Goal: Task Accomplishment & Management: Manage account settings

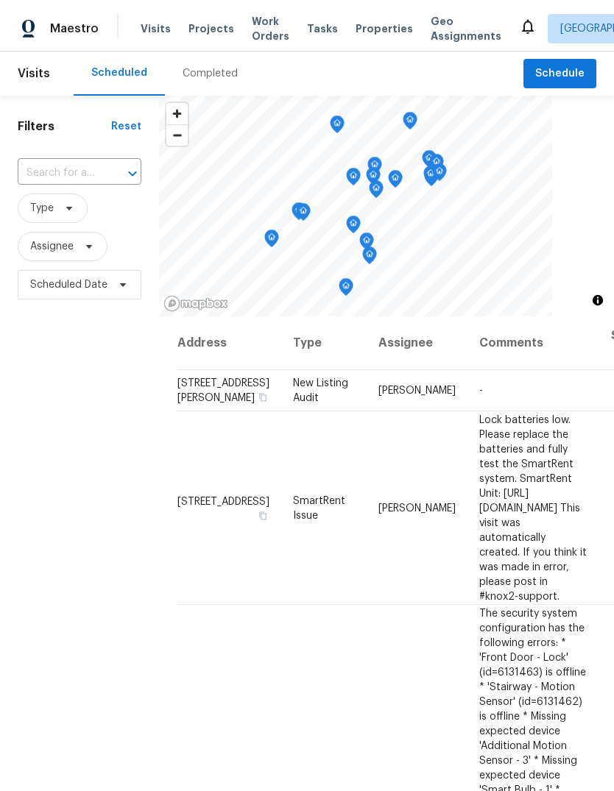
scroll to position [431, 0]
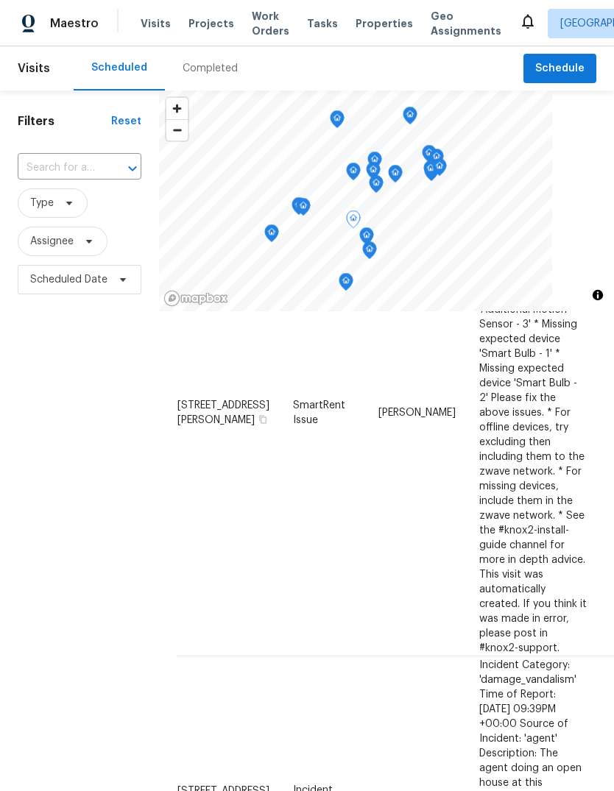
click at [188, 785] on span "23112 Marlboro St, Dearborn, MI 48128" at bounding box center [223, 790] width 92 height 10
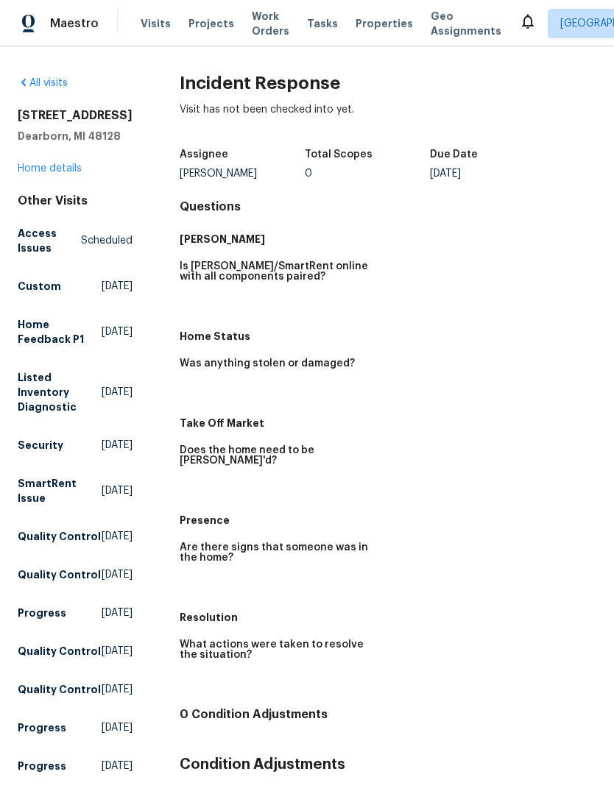
click at [49, 171] on link "Home details" at bounding box center [50, 168] width 64 height 10
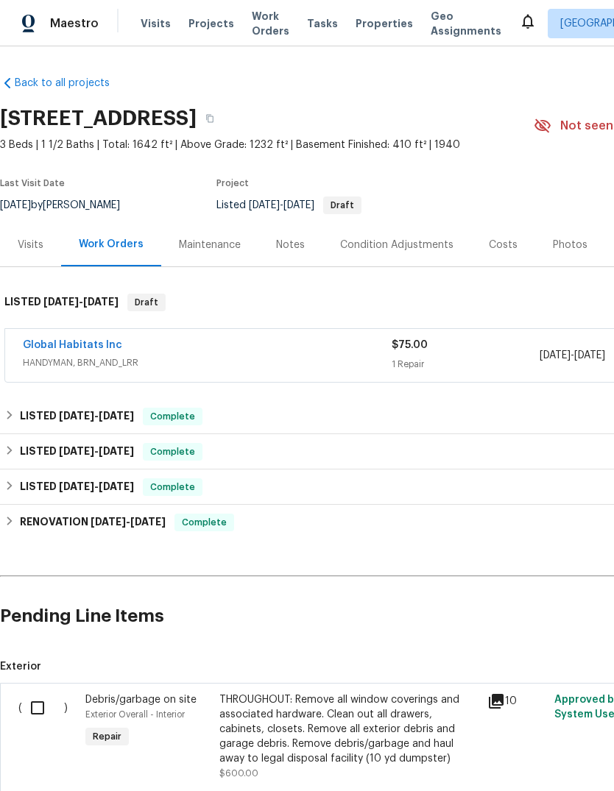
click at [93, 347] on link "Global Habitats Inc" at bounding box center [72, 345] width 99 height 10
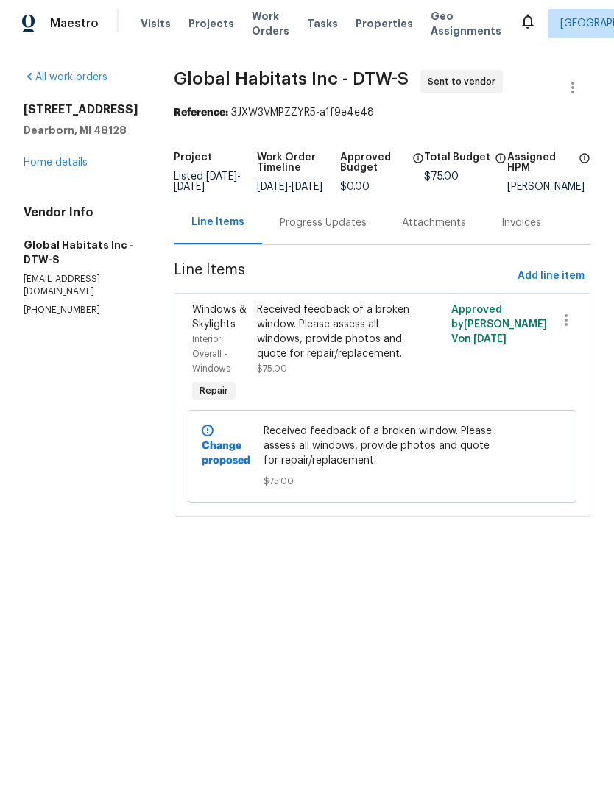
click at [322, 230] on div "Progress Updates" at bounding box center [323, 223] width 87 height 15
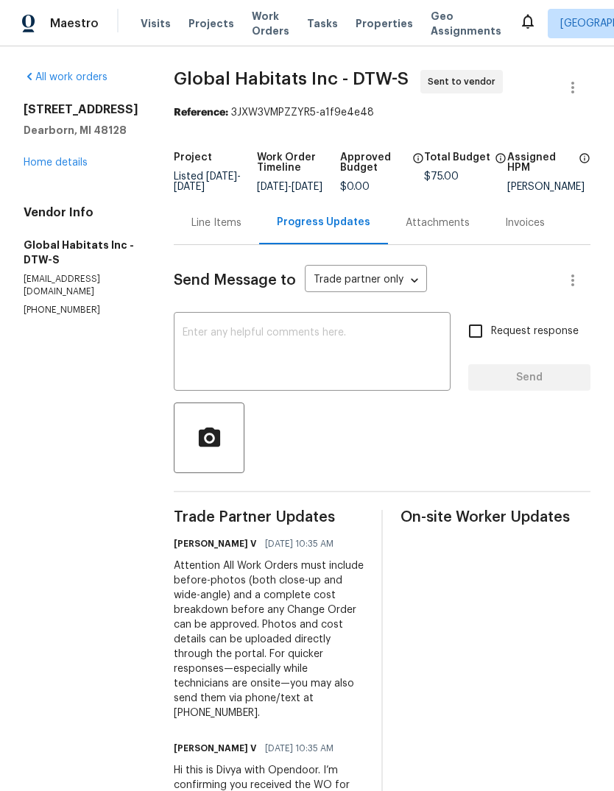
click at [77, 158] on link "Home details" at bounding box center [56, 162] width 64 height 10
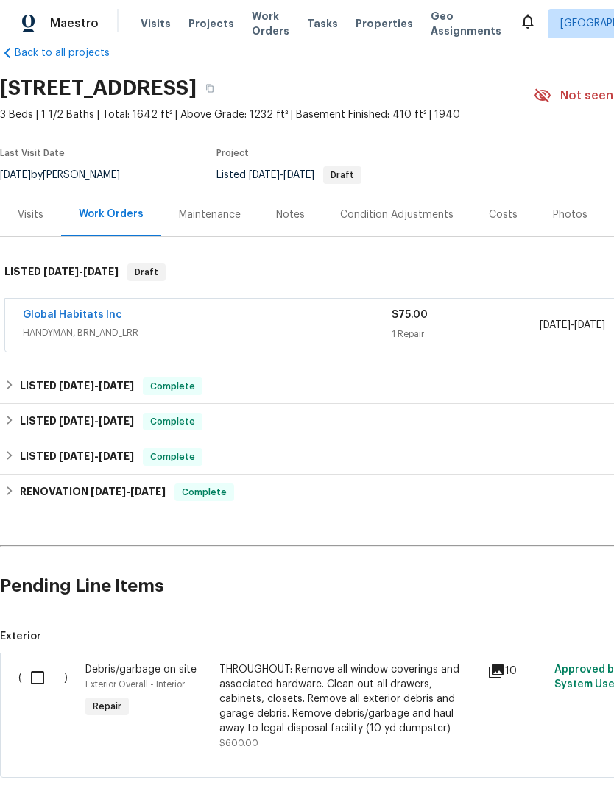
scroll to position [30, 0]
click at [86, 310] on link "Global Habitats Inc" at bounding box center [72, 315] width 99 height 10
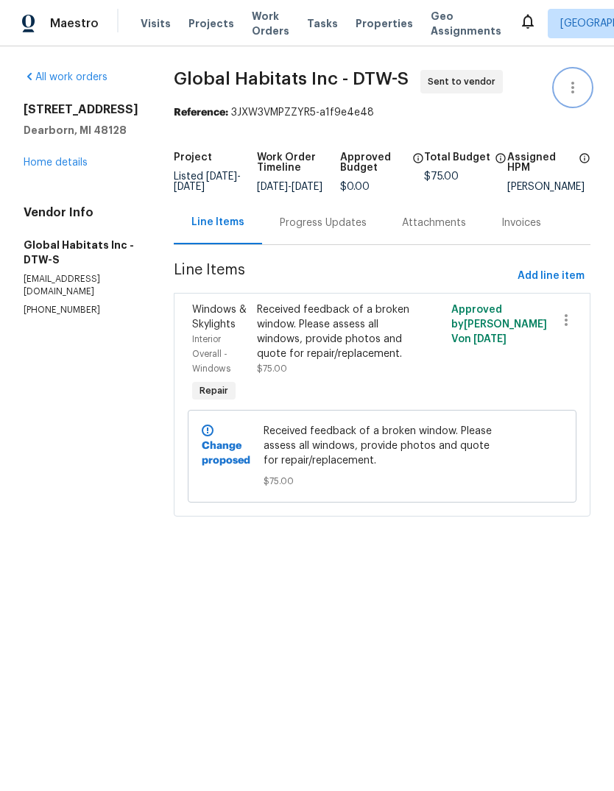
click at [561, 99] on button "button" at bounding box center [572, 87] width 35 height 35
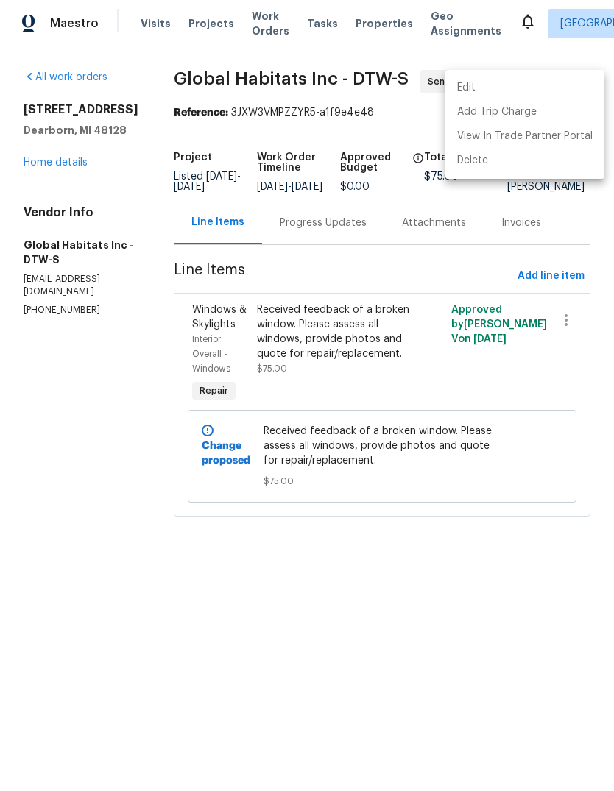
click at [52, 169] on div at bounding box center [307, 395] width 614 height 791
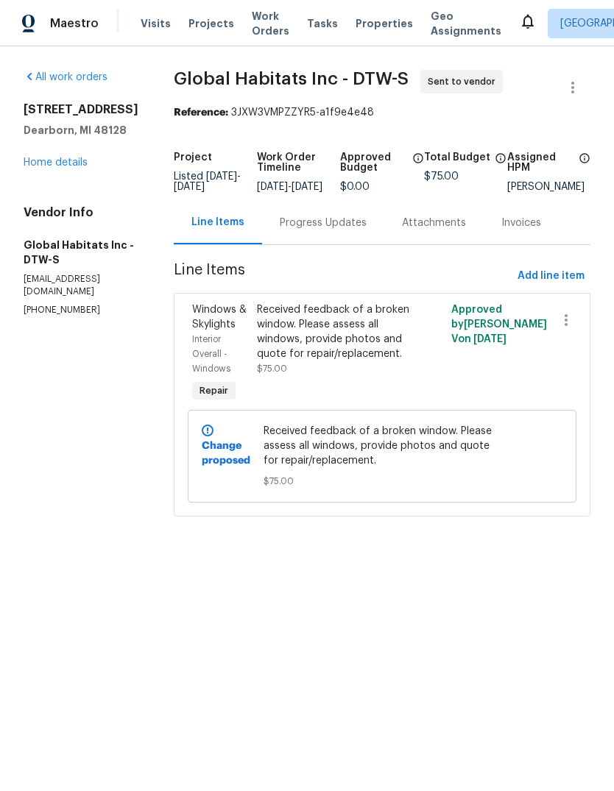
click at [58, 167] on link "Home details" at bounding box center [56, 162] width 64 height 10
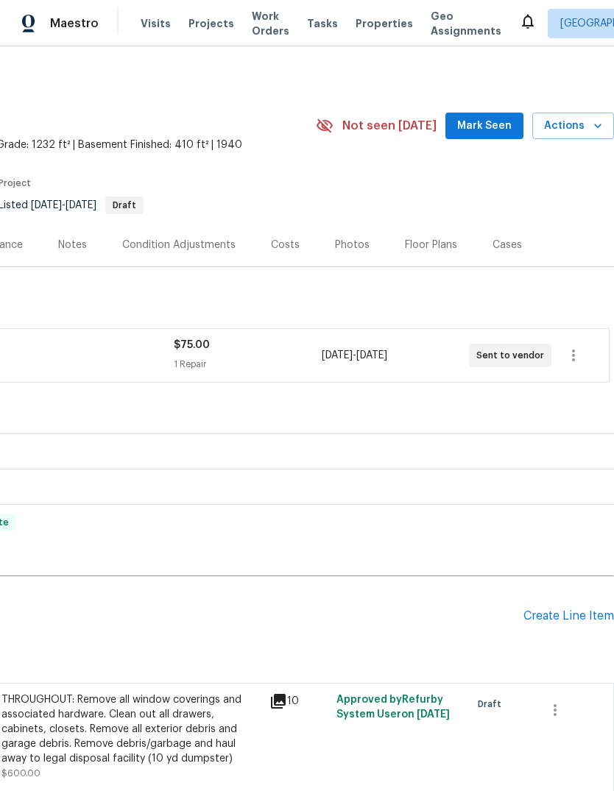
scroll to position [0, 218]
click at [567, 358] on icon "button" at bounding box center [573, 356] width 18 height 18
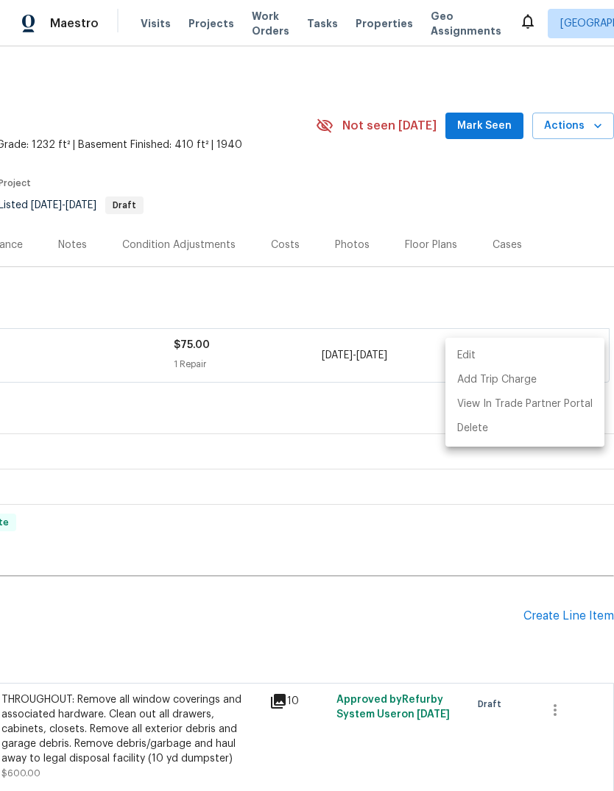
click at [520, 355] on li "Edit" at bounding box center [524, 356] width 159 height 24
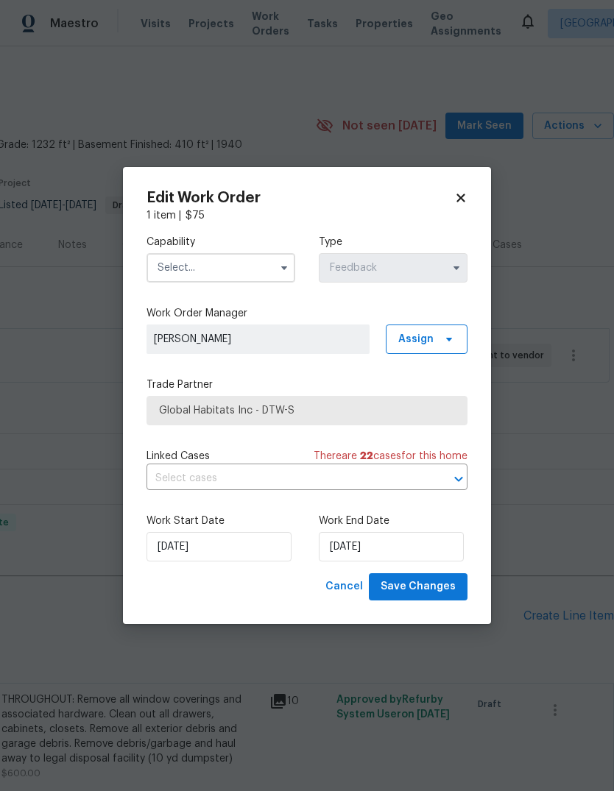
click at [384, 410] on span "Global Habitats Inc - DTW-S" at bounding box center [307, 410] width 296 height 15
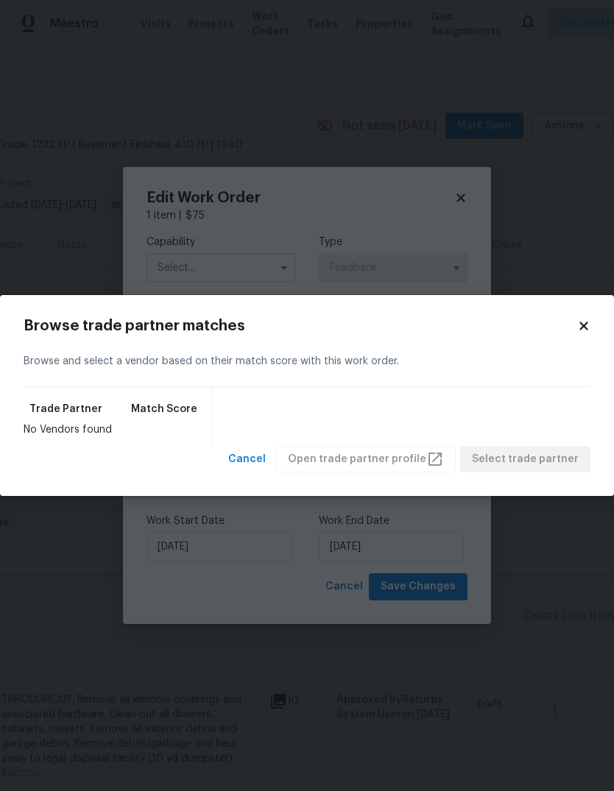
click at [262, 261] on body "Maestro Visits Projects Work Orders Tasks Properties Geo Assignments Detroit, M…" at bounding box center [307, 395] width 614 height 791
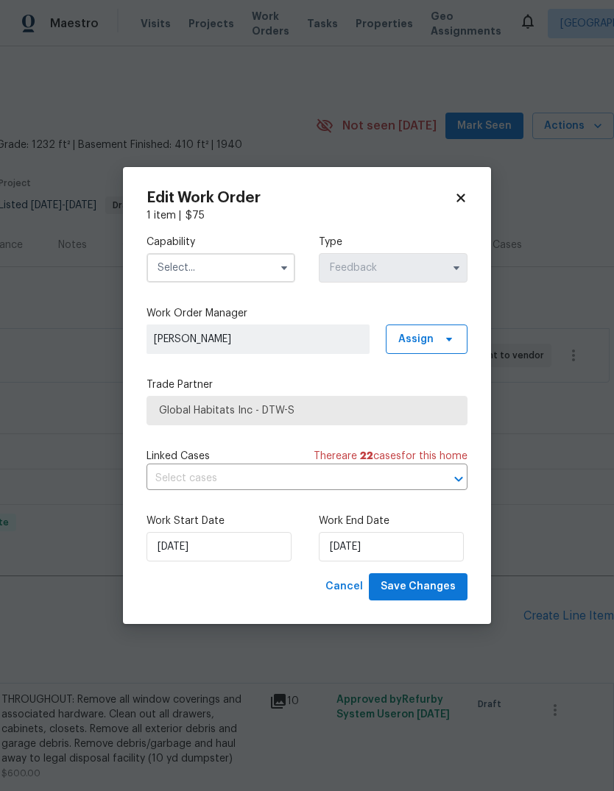
click at [265, 260] on input "text" at bounding box center [220, 267] width 149 height 29
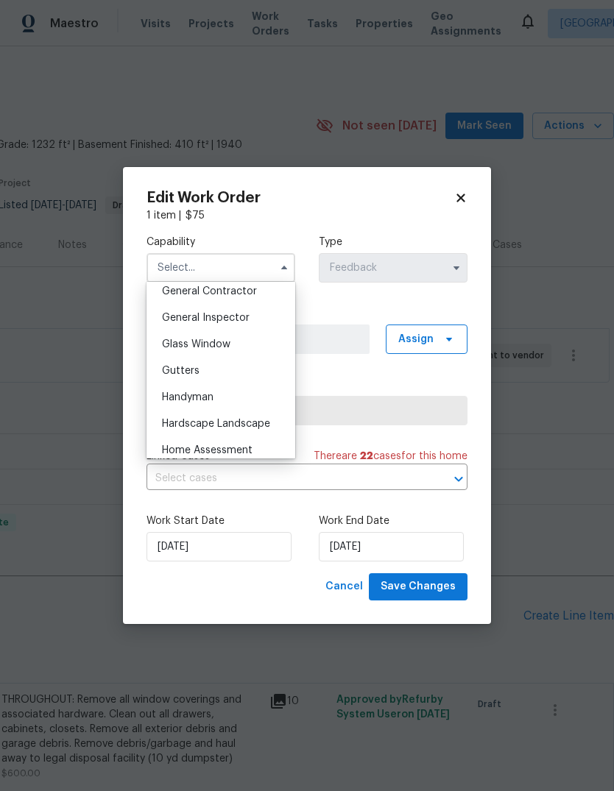
click at [252, 292] on span "General Contractor" at bounding box center [209, 291] width 95 height 10
type input "General Contractor"
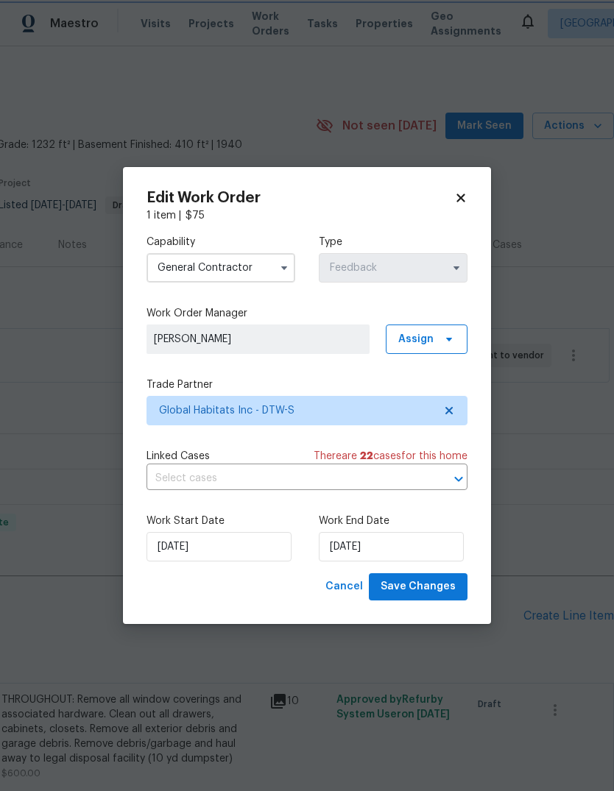
scroll to position [677, 0]
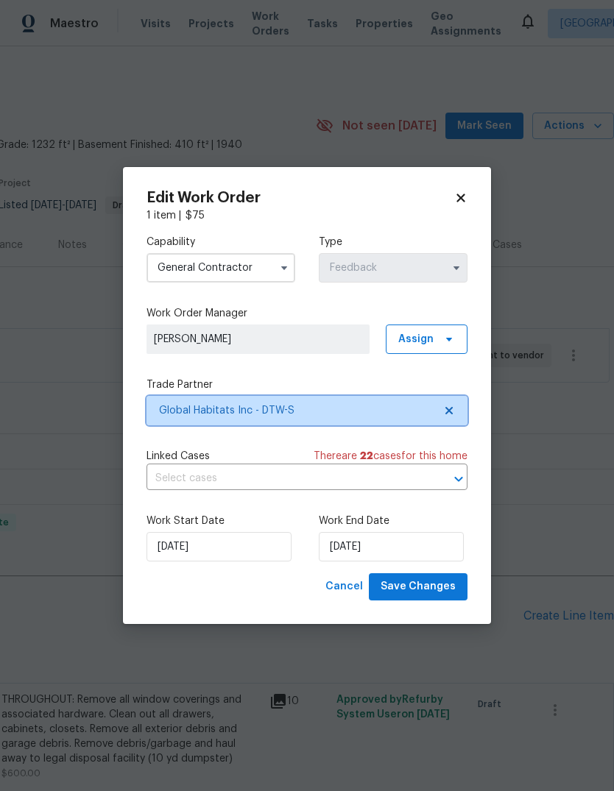
click at [380, 411] on span "Global Habitats Inc - DTW-S" at bounding box center [296, 410] width 275 height 15
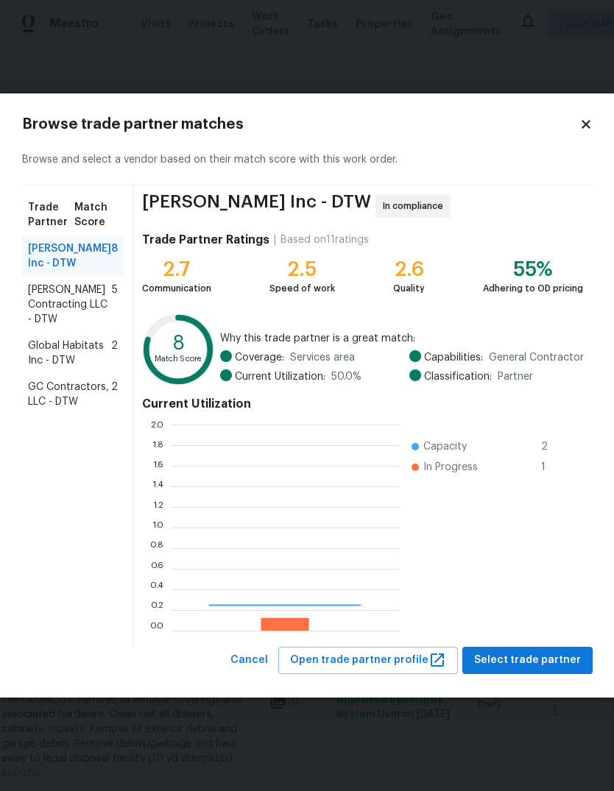
scroll to position [206, 228]
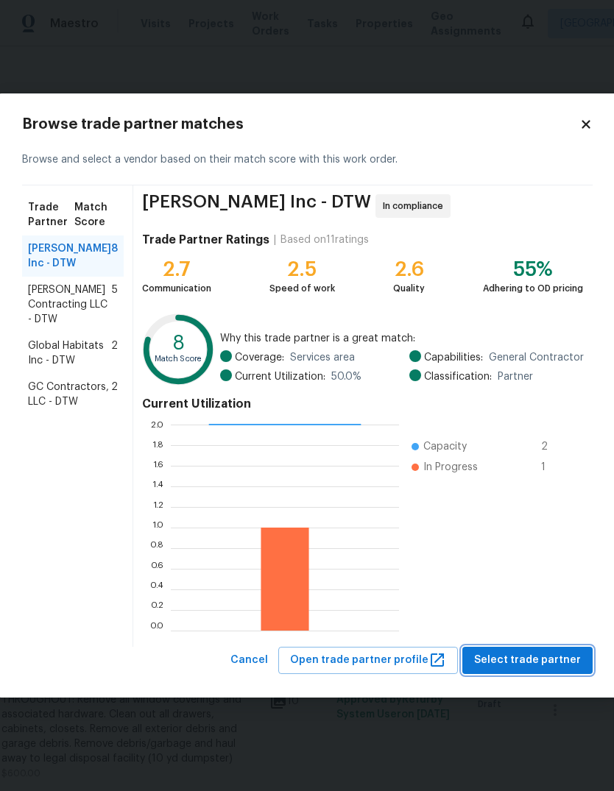
click at [509, 666] on span "Select trade partner" at bounding box center [527, 660] width 107 height 18
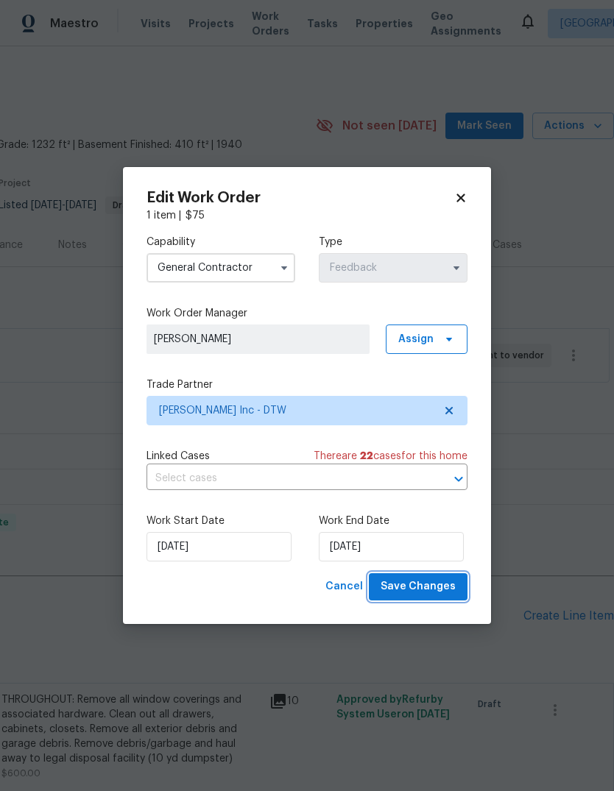
click at [430, 584] on span "Save Changes" at bounding box center [417, 587] width 75 height 18
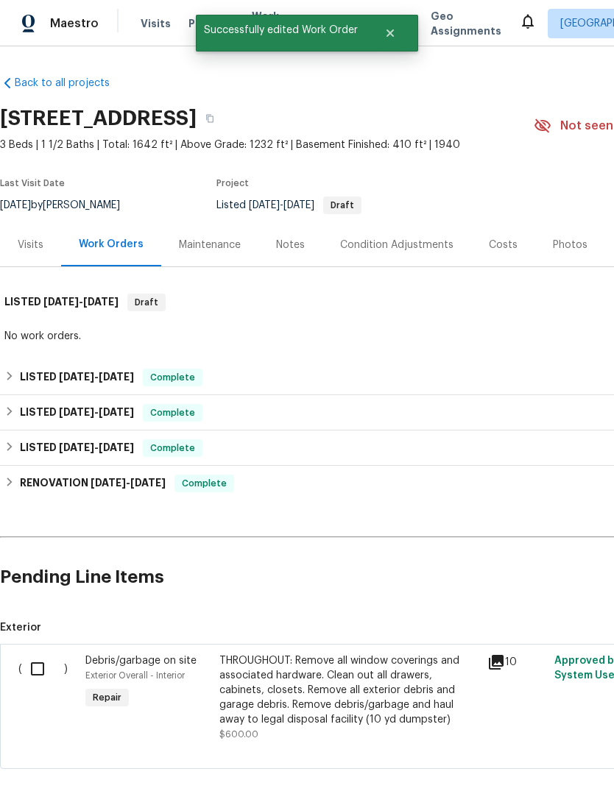
scroll to position [0, 0]
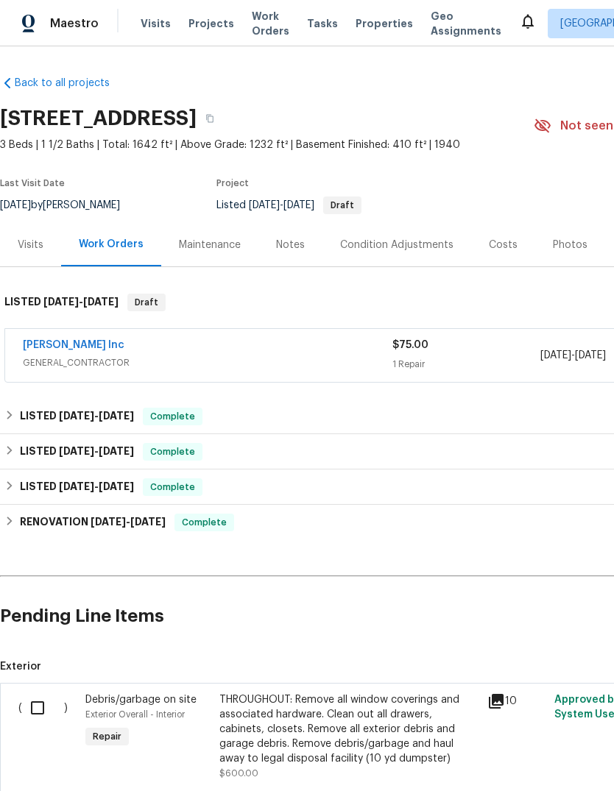
scroll to position [-1, 113]
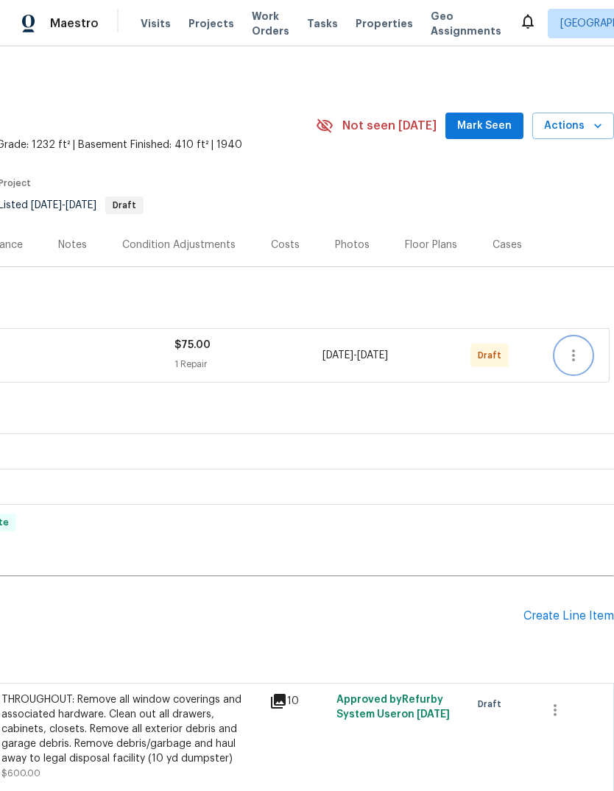
click at [571, 356] on icon "button" at bounding box center [573, 356] width 18 height 18
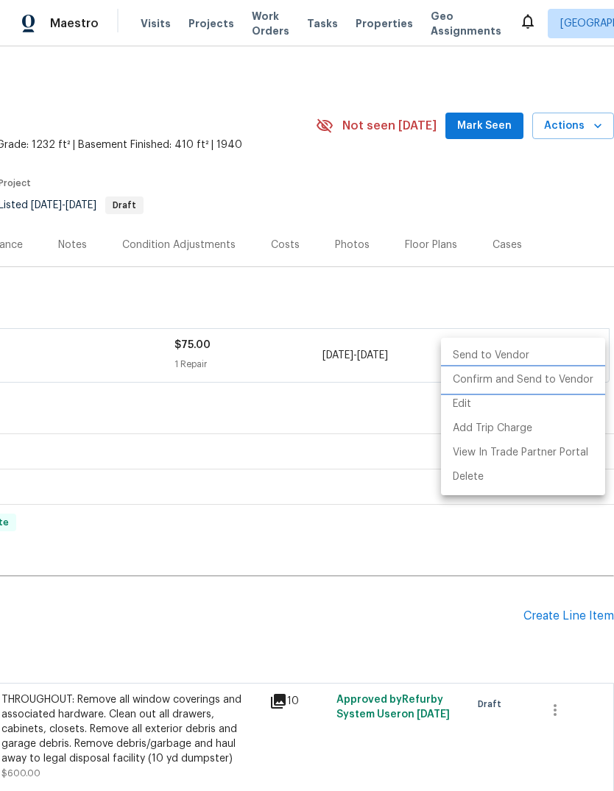
click at [554, 376] on li "Confirm and Send to Vendor" at bounding box center [523, 380] width 164 height 24
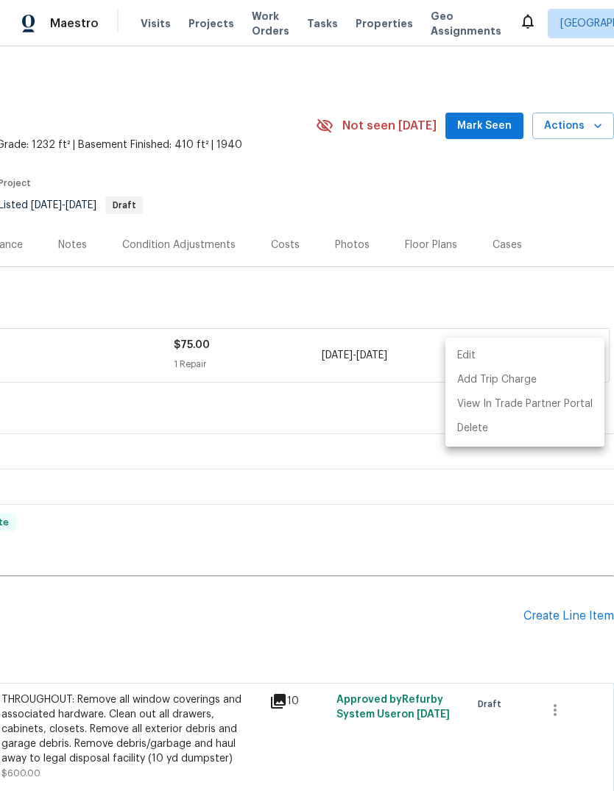
click at [411, 297] on div at bounding box center [307, 395] width 614 height 791
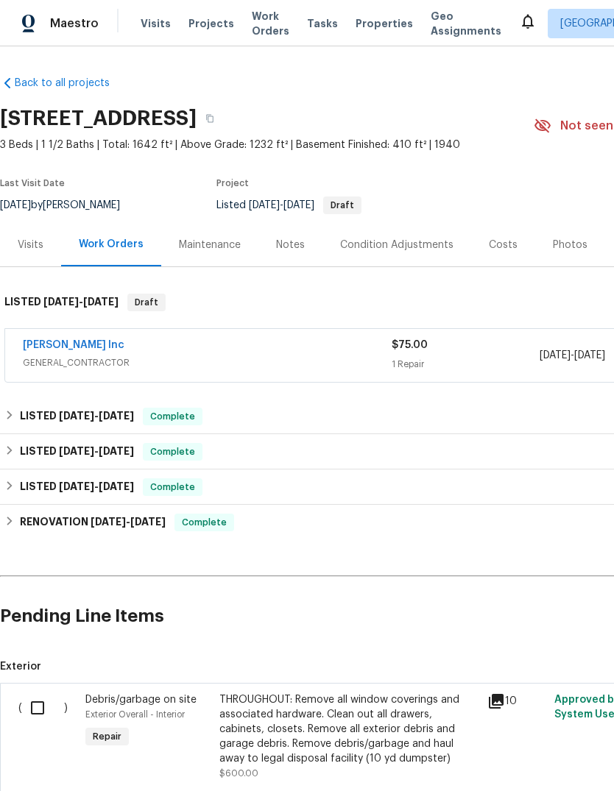
scroll to position [0, 0]
click at [103, 347] on link "Michael Radney Inc" at bounding box center [74, 345] width 102 height 10
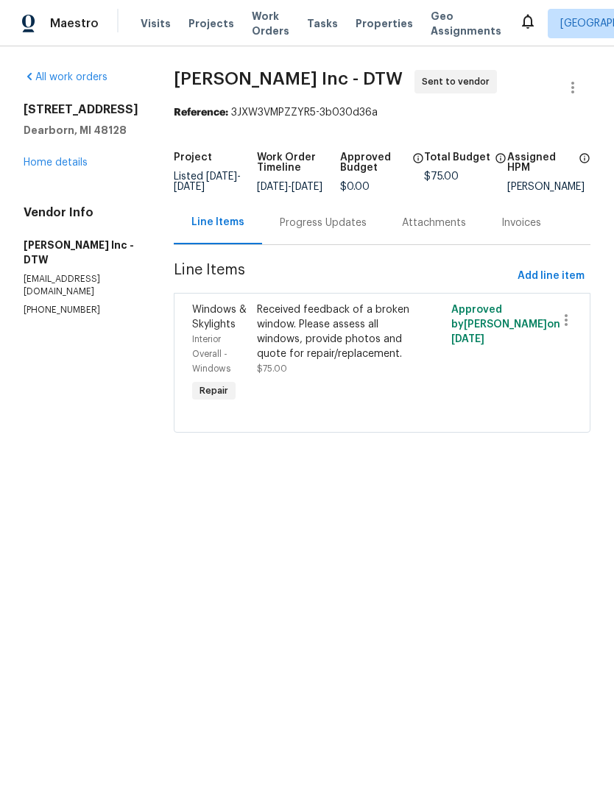
click at [331, 224] on div "Progress Updates" at bounding box center [323, 222] width 122 height 43
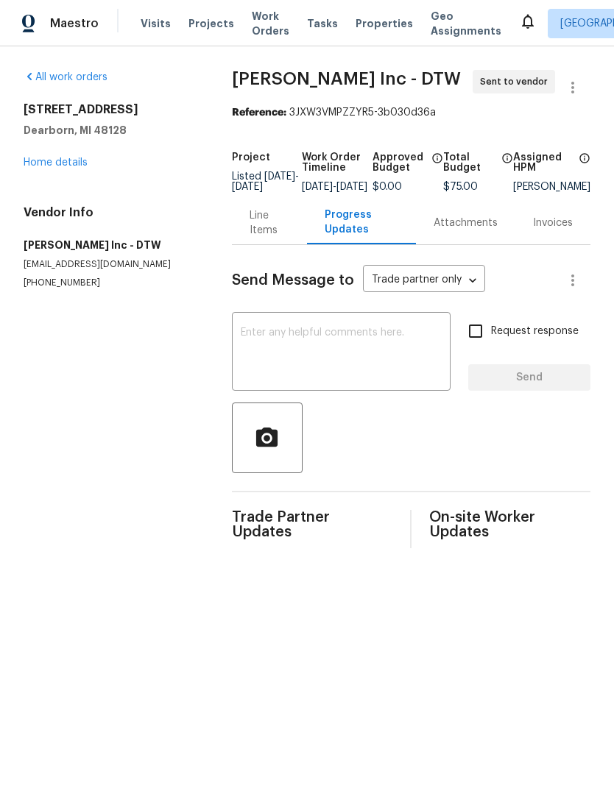
click at [256, 238] on div "Line Items" at bounding box center [269, 222] width 40 height 29
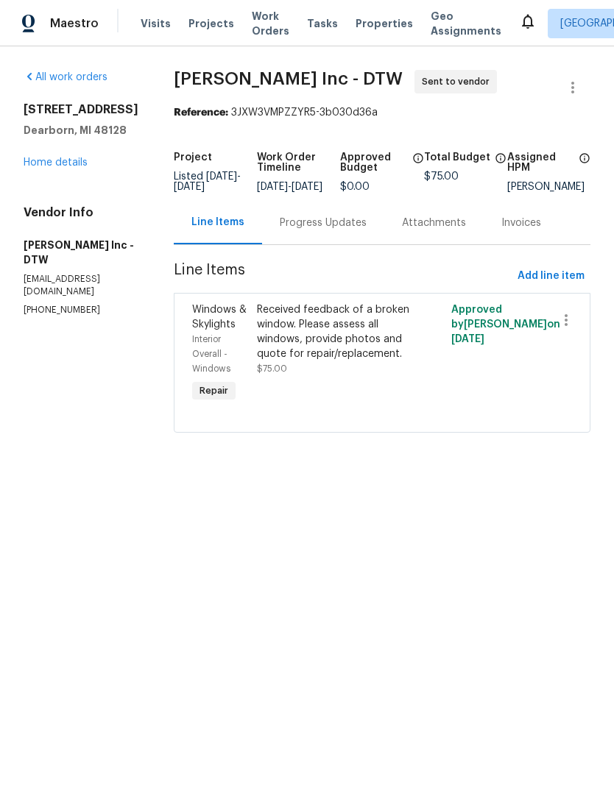
click at [74, 157] on link "Home details" at bounding box center [56, 162] width 64 height 10
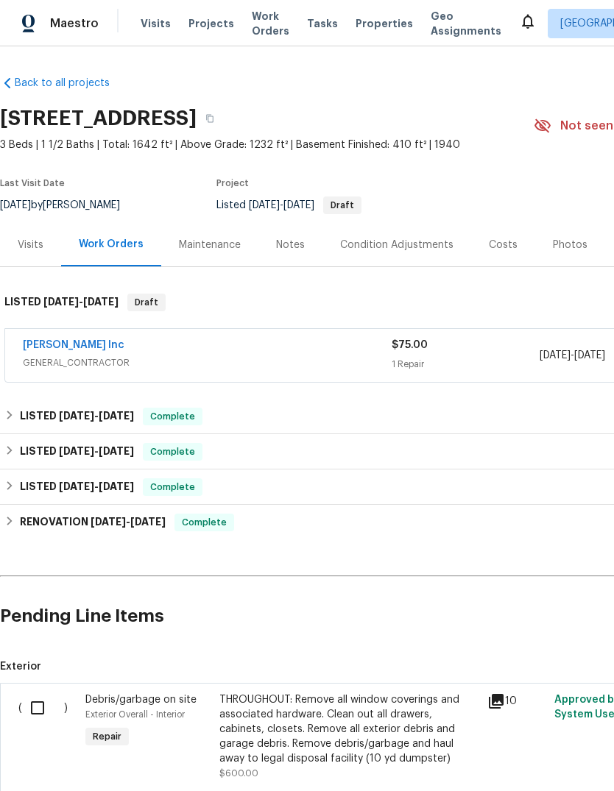
click at [355, 28] on span "Properties" at bounding box center [383, 23] width 57 height 15
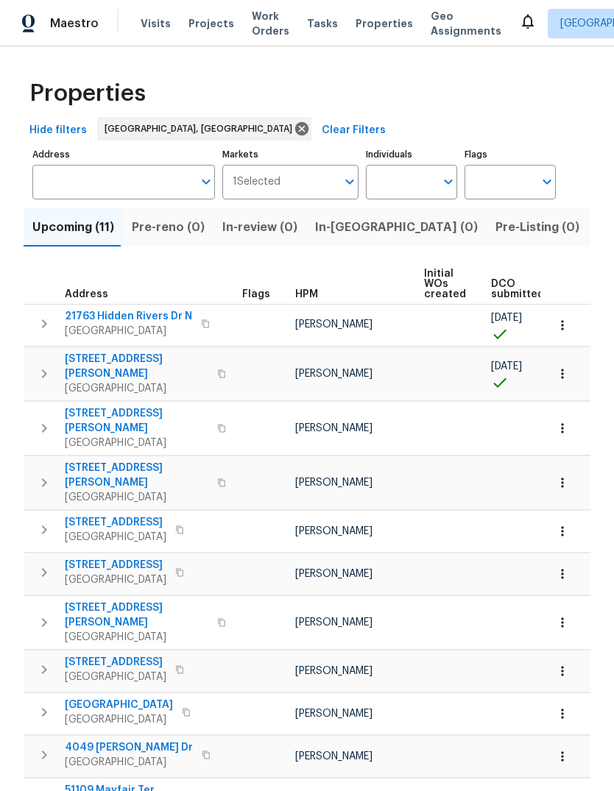
click at [136, 324] on span "[GEOGRAPHIC_DATA]" at bounding box center [128, 331] width 127 height 15
click at [146, 24] on span "Visits" at bounding box center [156, 23] width 30 height 15
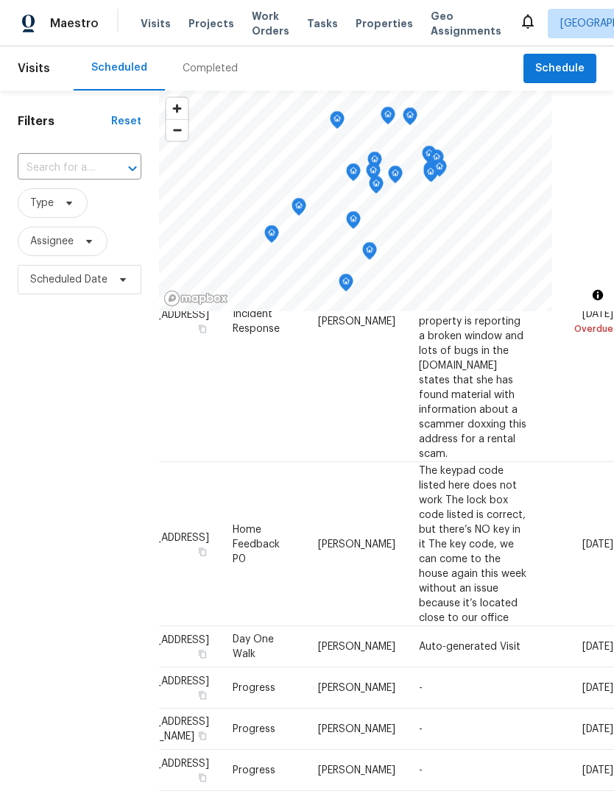
scroll to position [908, 125]
click at [0, 0] on icon at bounding box center [0, 0] width 0 height 0
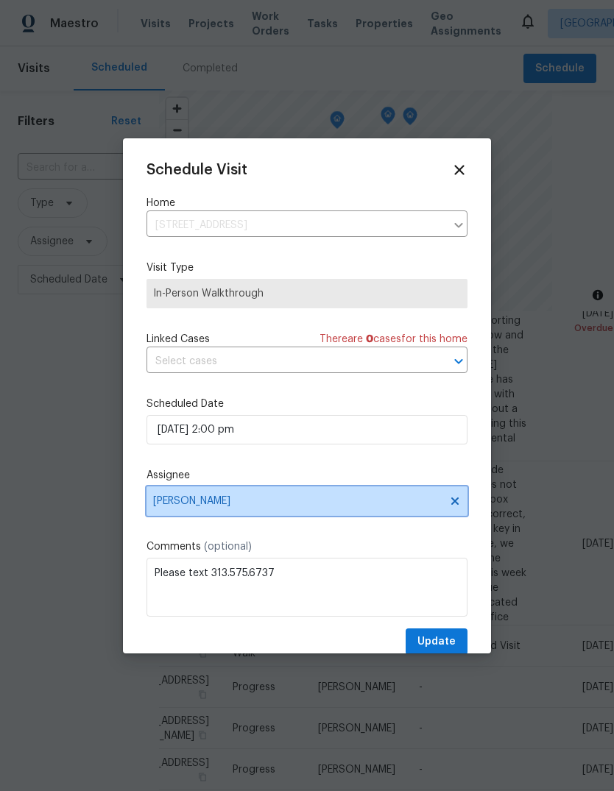
click at [305, 511] on span "[PERSON_NAME]" at bounding box center [306, 500] width 321 height 29
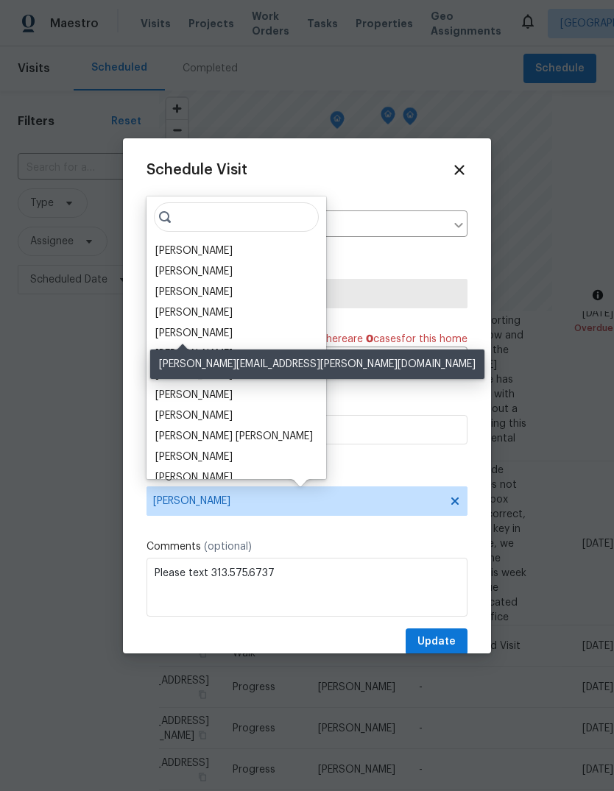
click at [190, 332] on div "[PERSON_NAME]" at bounding box center [193, 333] width 77 height 15
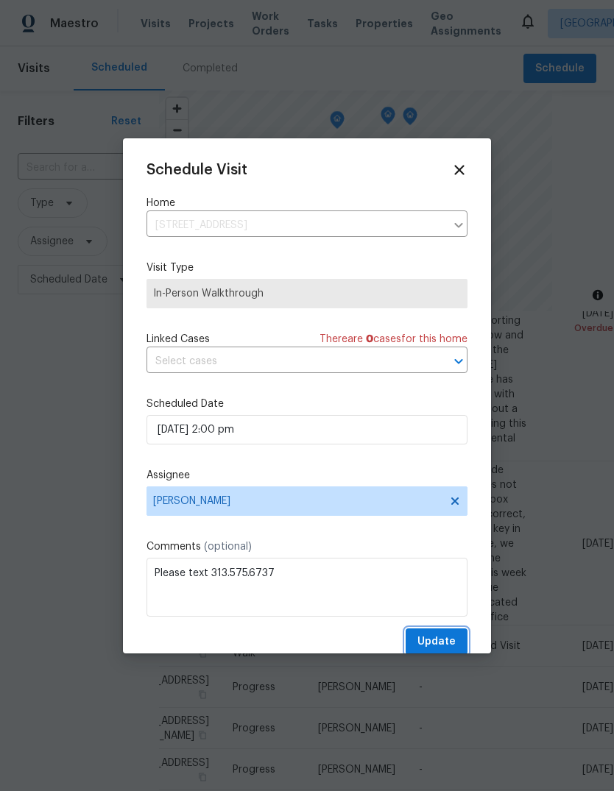
click at [449, 639] on span "Update" at bounding box center [436, 642] width 38 height 18
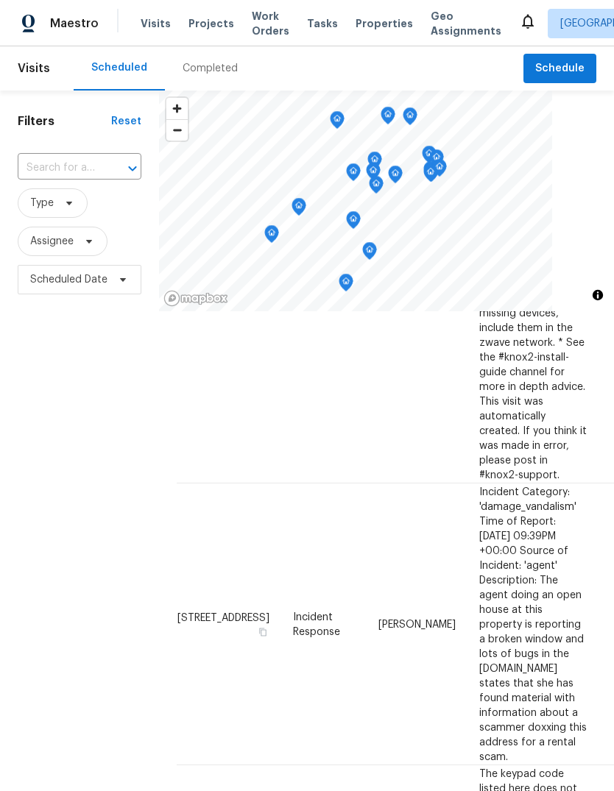
scroll to position [0, 0]
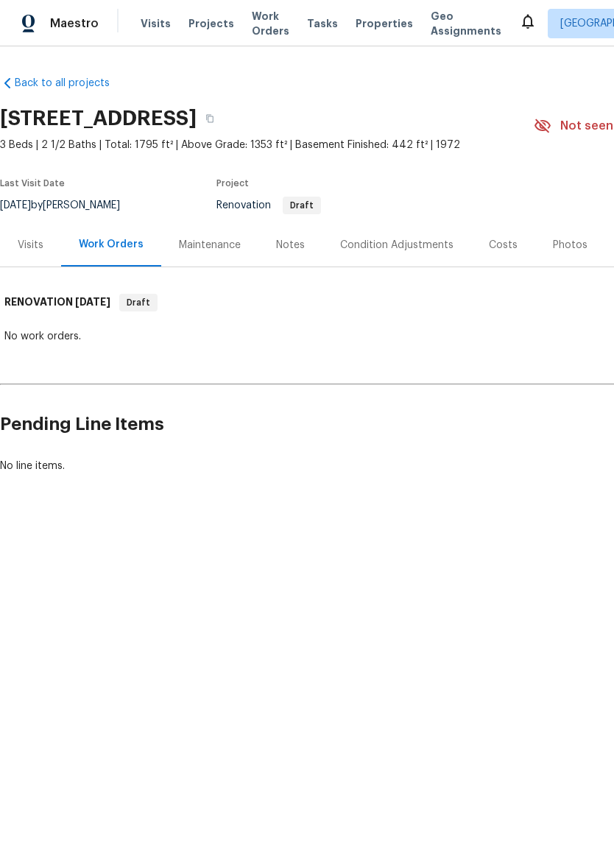
click at [20, 239] on div "Visits" at bounding box center [31, 245] width 26 height 15
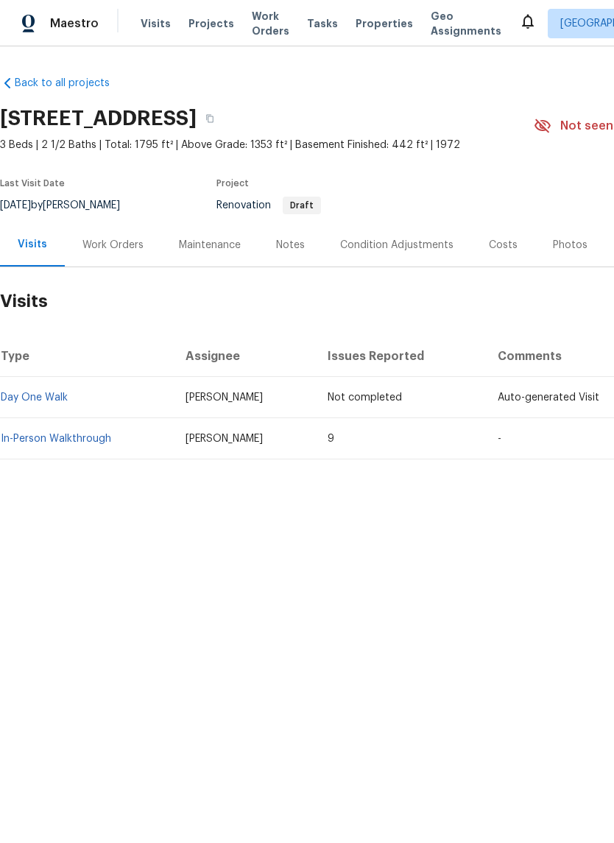
click at [85, 433] on link "In-Person Walkthrough" at bounding box center [56, 438] width 110 height 10
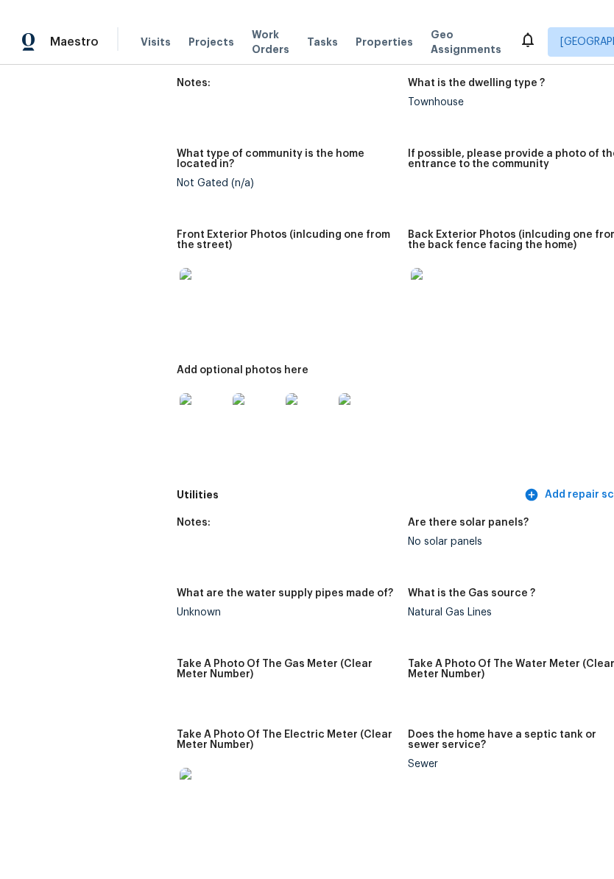
scroll to position [653, 0]
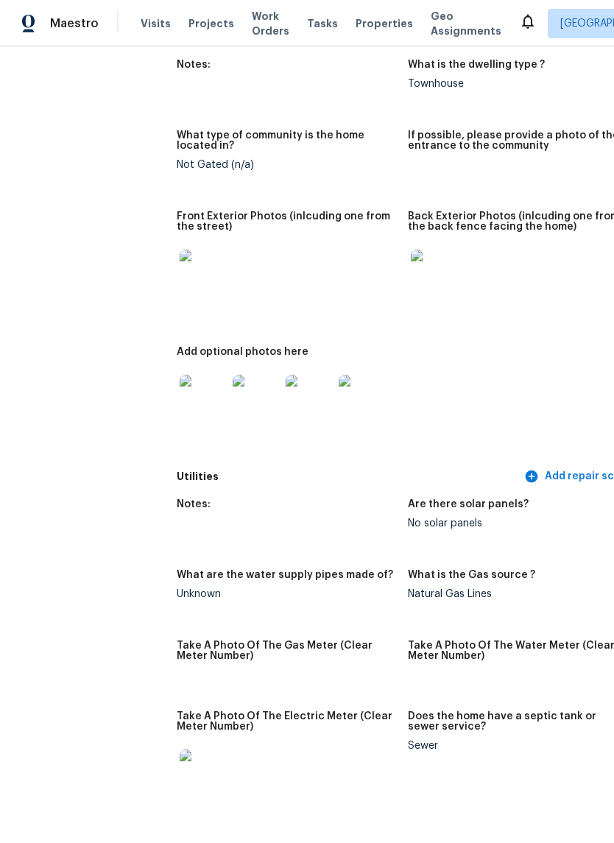
click at [180, 366] on div at bounding box center [203, 398] width 53 height 65
click at [180, 384] on img at bounding box center [203, 398] width 47 height 47
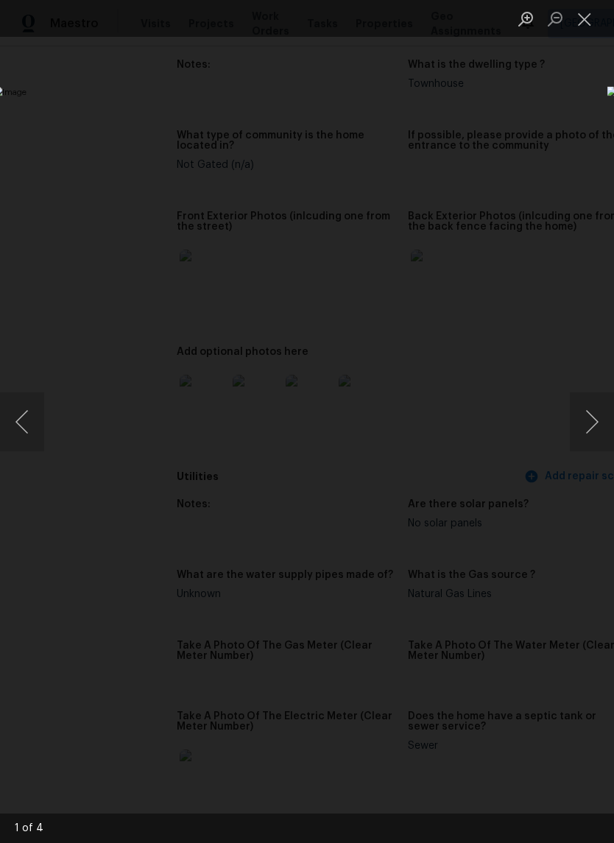
click at [594, 411] on button "Next image" at bounding box center [592, 421] width 44 height 59
click at [592, 416] on button "Next image" at bounding box center [592, 421] width 44 height 59
click at [595, 422] on button "Next image" at bounding box center [592, 421] width 44 height 59
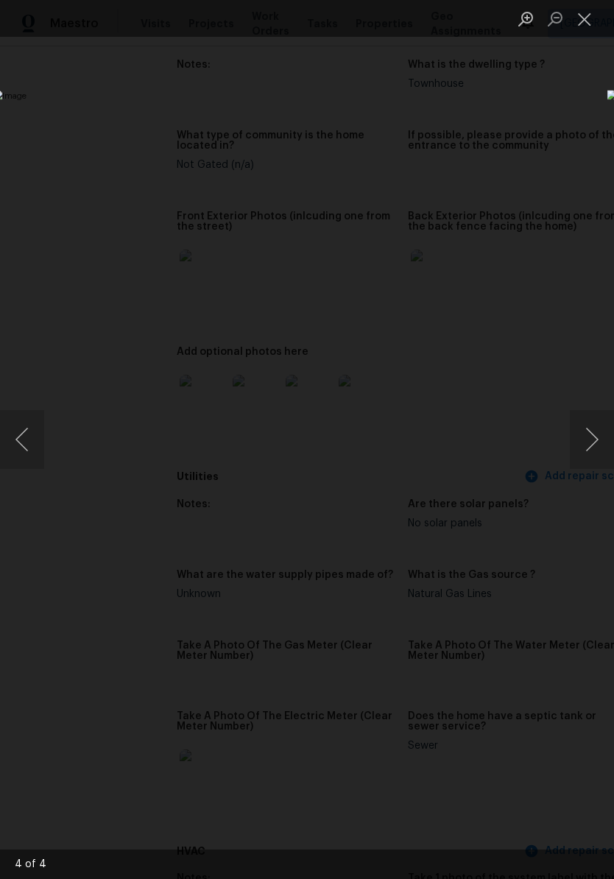
click at [592, 422] on button "Next image" at bounding box center [592, 439] width 44 height 59
click at [592, 431] on button "Next image" at bounding box center [592, 439] width 44 height 59
click at [587, 436] on button "Next image" at bounding box center [592, 439] width 44 height 59
click at [584, 18] on button "Close lightbox" at bounding box center [584, 19] width 29 height 26
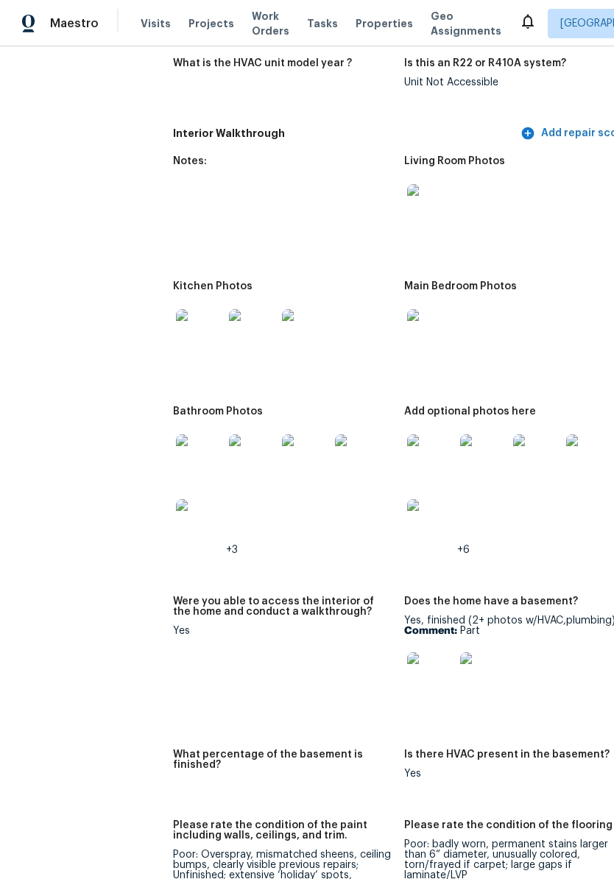
scroll to position [1659, 4]
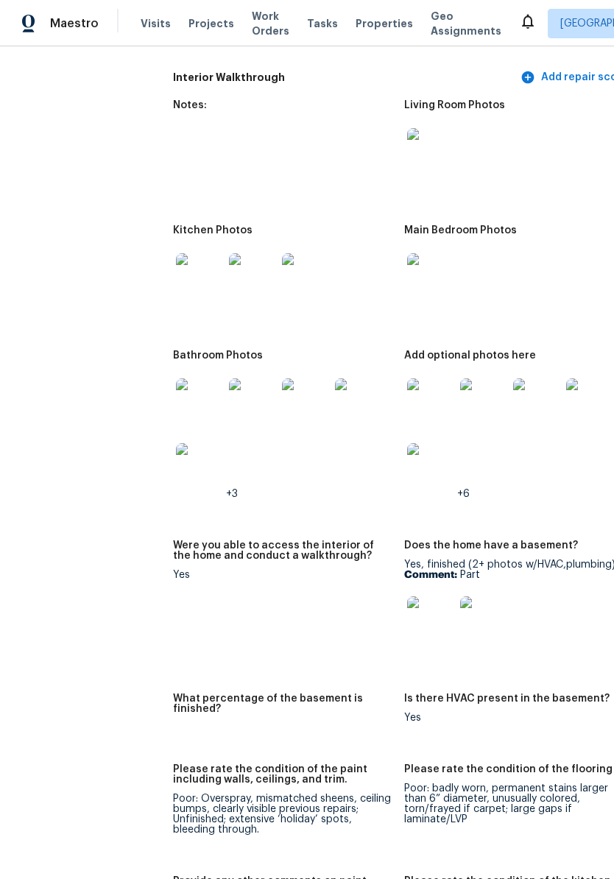
click at [407, 404] on img at bounding box center [430, 401] width 47 height 47
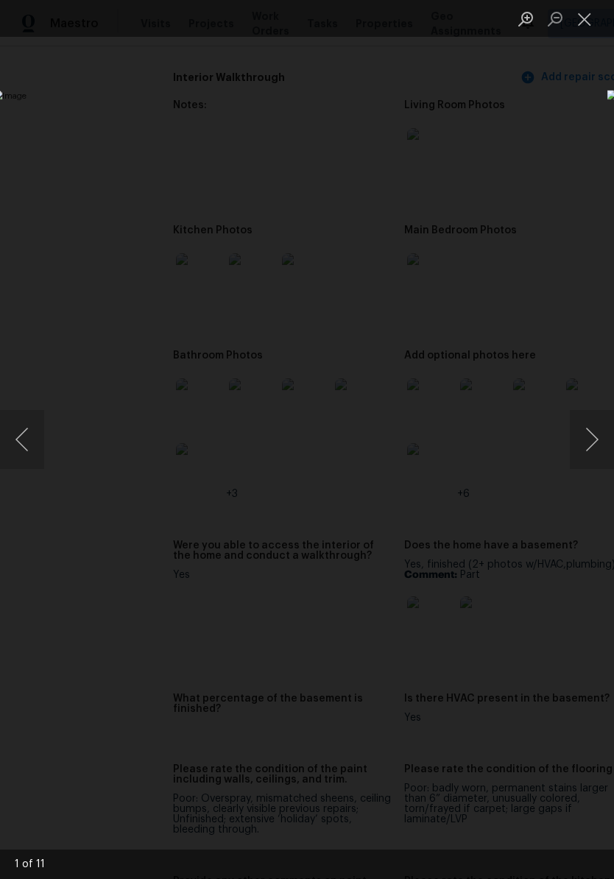
click at [594, 456] on button "Next image" at bounding box center [592, 439] width 44 height 59
click at [592, 460] on button "Next image" at bounding box center [592, 439] width 44 height 59
click at [588, 455] on button "Next image" at bounding box center [592, 439] width 44 height 59
click at [587, 452] on button "Next image" at bounding box center [592, 439] width 44 height 59
click at [585, 453] on button "Next image" at bounding box center [592, 439] width 44 height 59
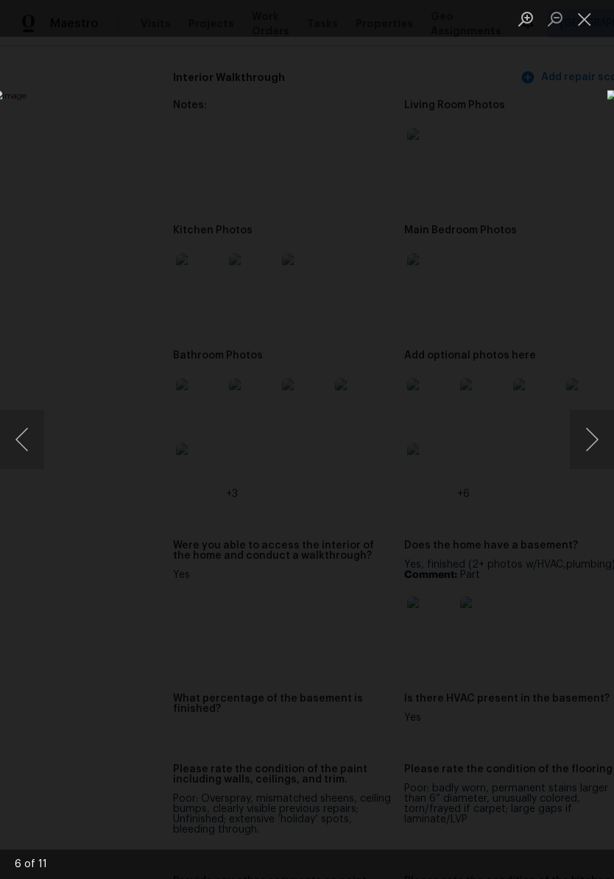
click at [587, 13] on button "Close lightbox" at bounding box center [584, 19] width 29 height 26
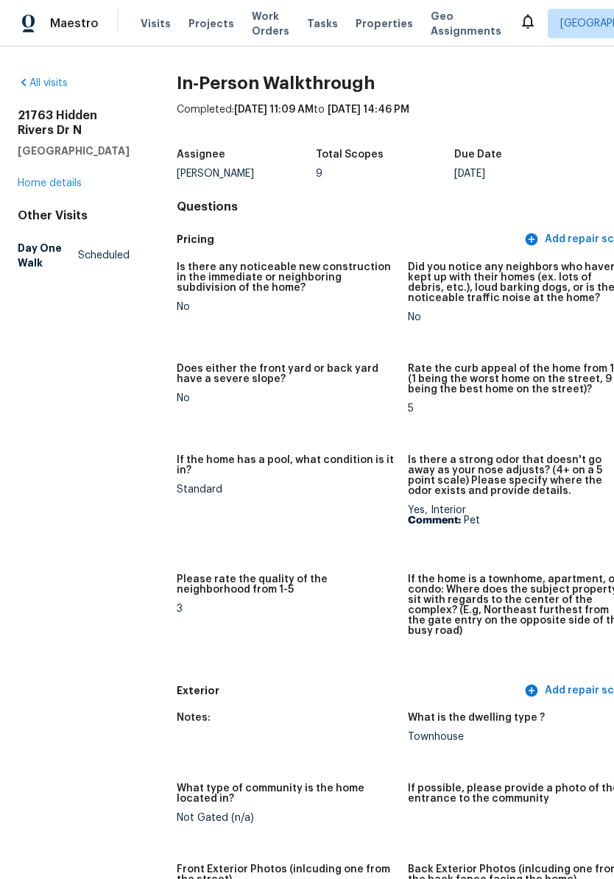
scroll to position [0, 0]
click at [70, 188] on link "Home details" at bounding box center [50, 183] width 64 height 10
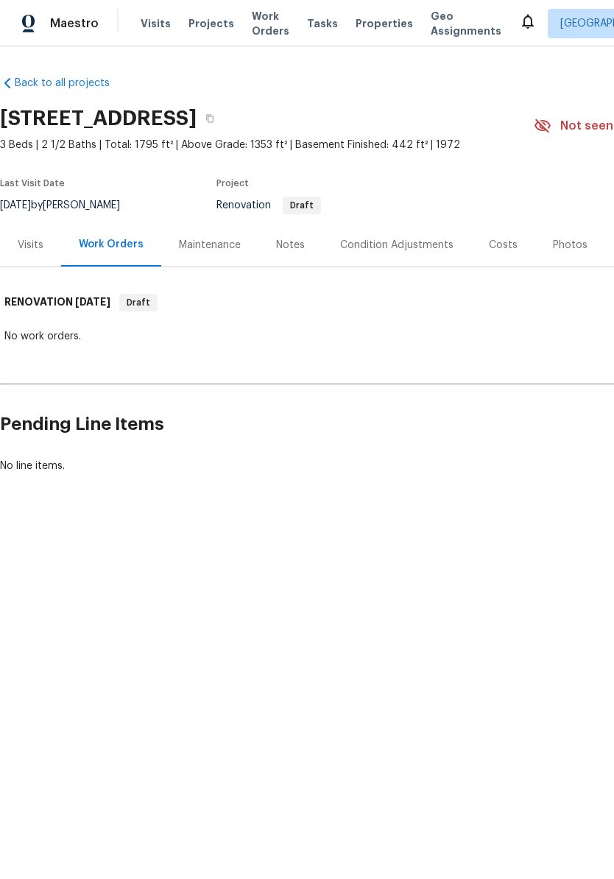
click at [433, 247] on div "Condition Adjustments" at bounding box center [396, 245] width 113 height 15
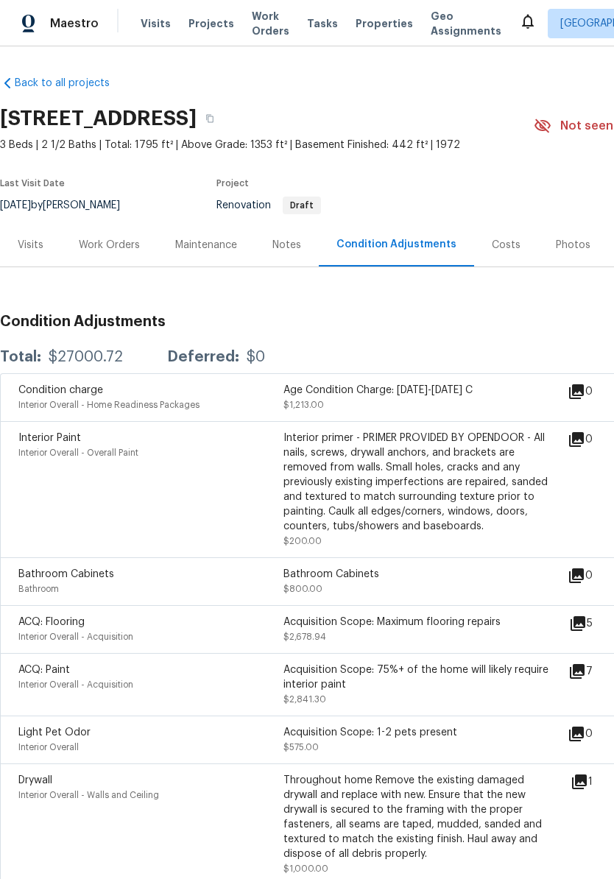
click at [288, 249] on div "Notes" at bounding box center [286, 245] width 29 height 15
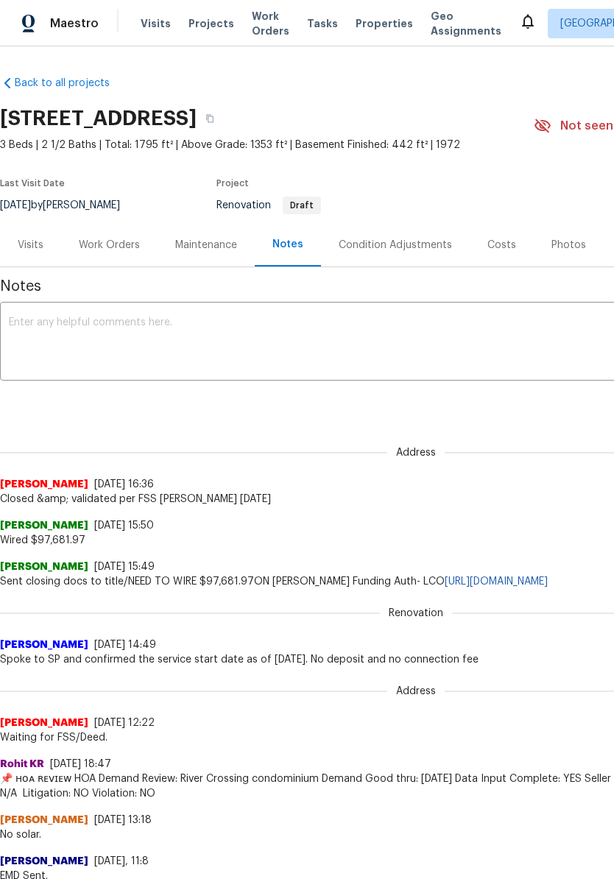
click at [415, 249] on div "Condition Adjustments" at bounding box center [395, 245] width 113 height 15
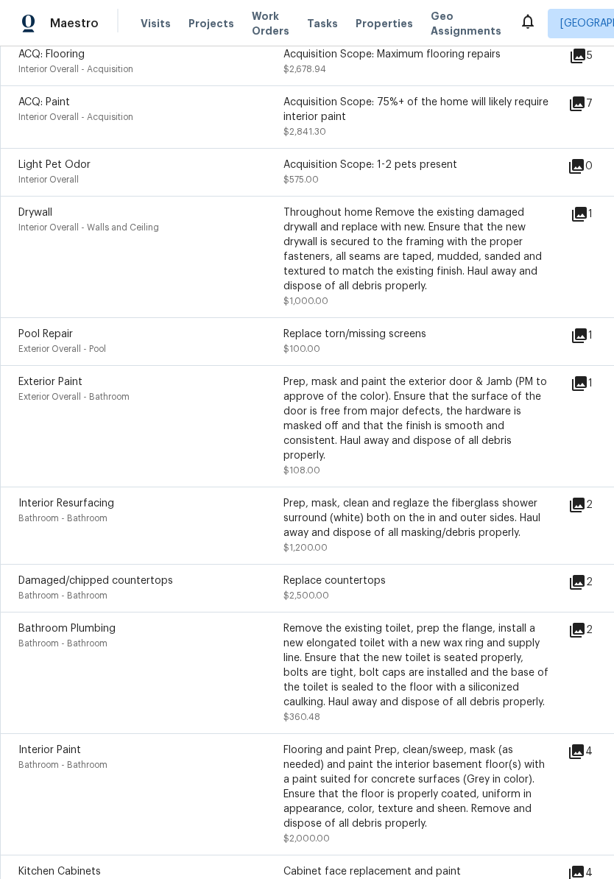
scroll to position [562, -1]
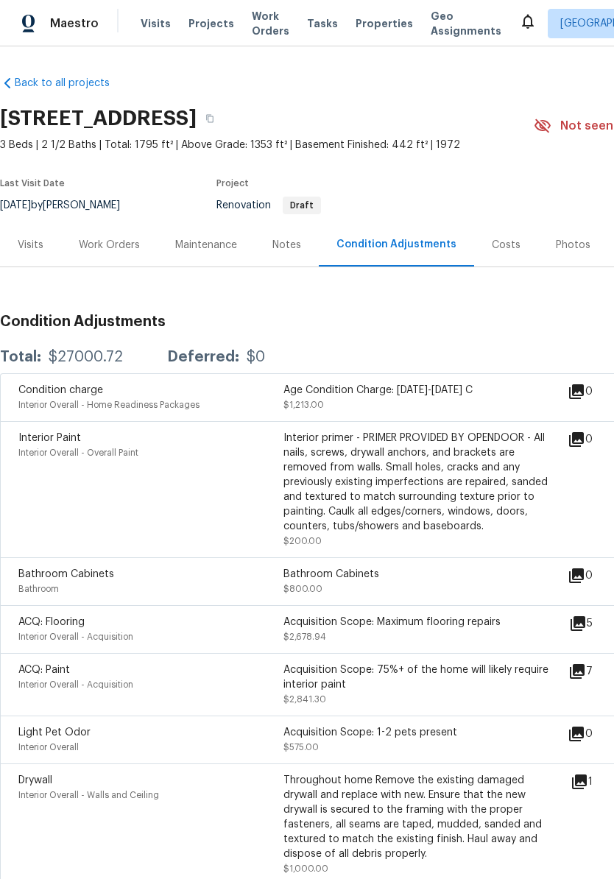
click at [115, 248] on div "Work Orders" at bounding box center [109, 245] width 61 height 15
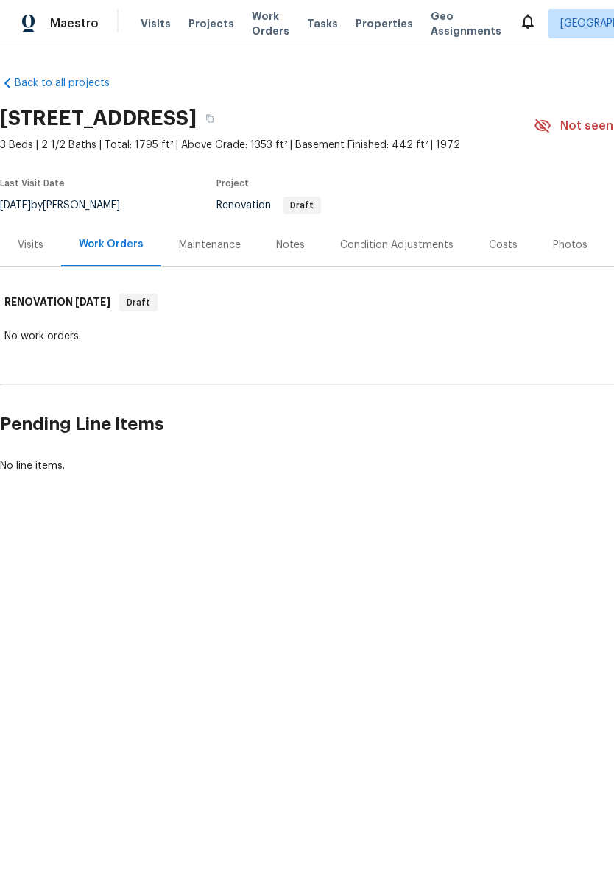
click at [367, 26] on span "Properties" at bounding box center [383, 23] width 57 height 15
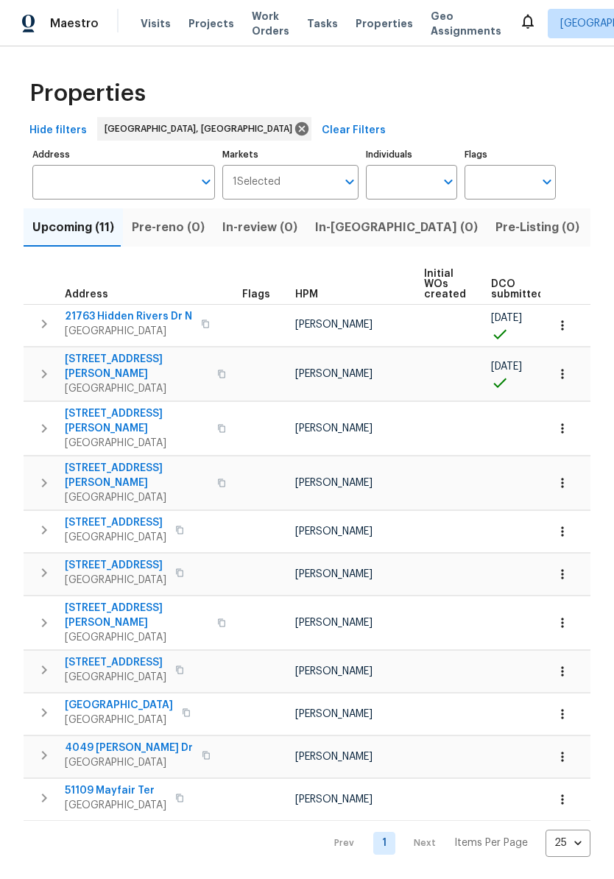
click at [125, 363] on span "[STREET_ADDRESS][PERSON_NAME]" at bounding box center [137, 366] width 144 height 29
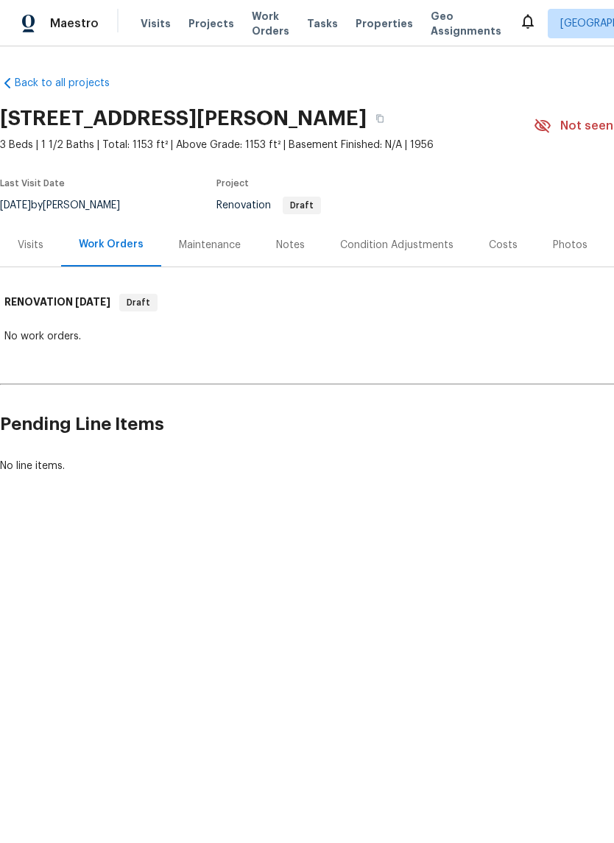
click at [49, 249] on div "Visits" at bounding box center [30, 244] width 61 height 43
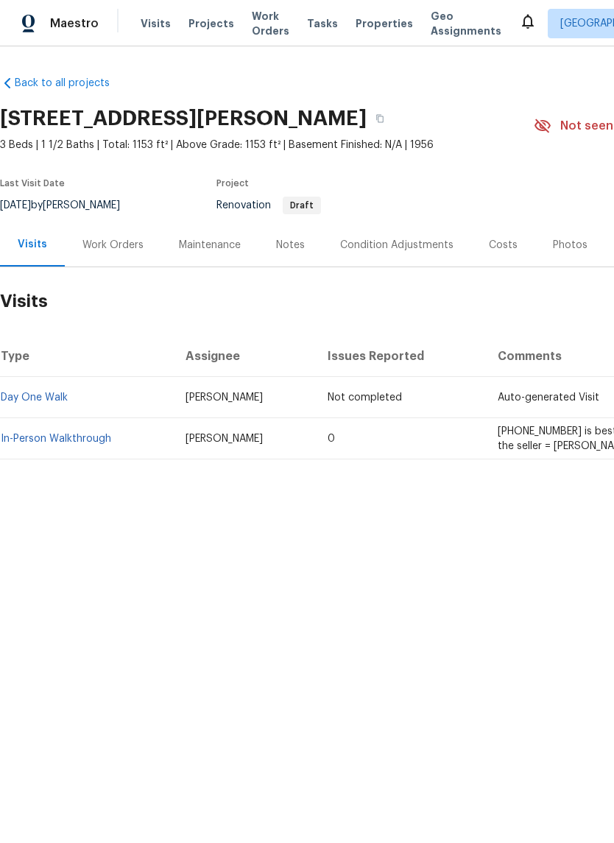
click at [79, 428] on td "In-Person Walkthrough" at bounding box center [87, 438] width 174 height 41
click at [79, 440] on link "In-Person Walkthrough" at bounding box center [56, 438] width 110 height 10
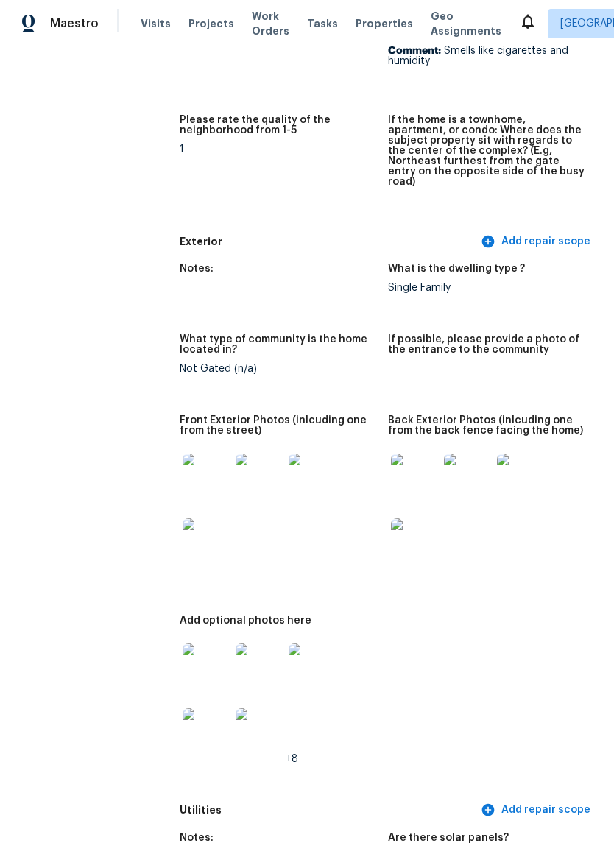
scroll to position [530, 0]
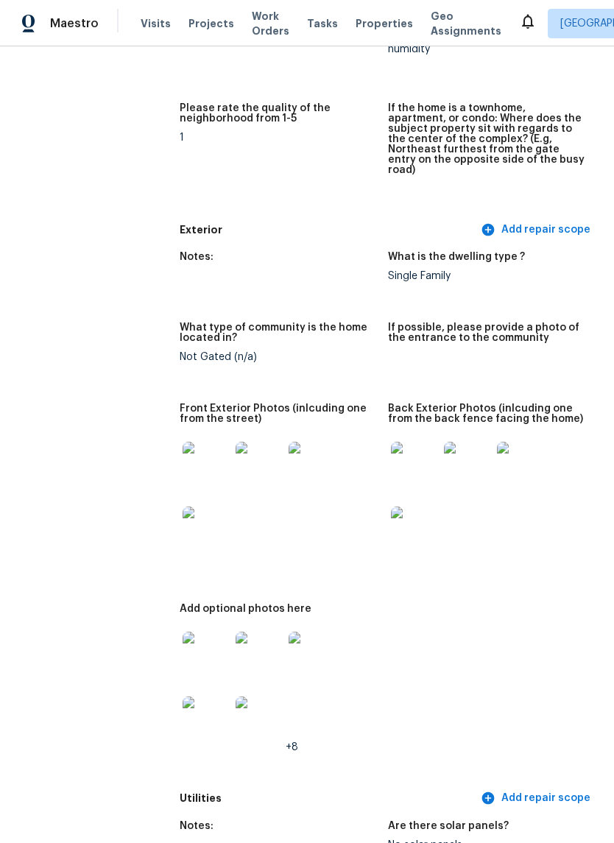
click at [192, 456] on img at bounding box center [206, 465] width 47 height 47
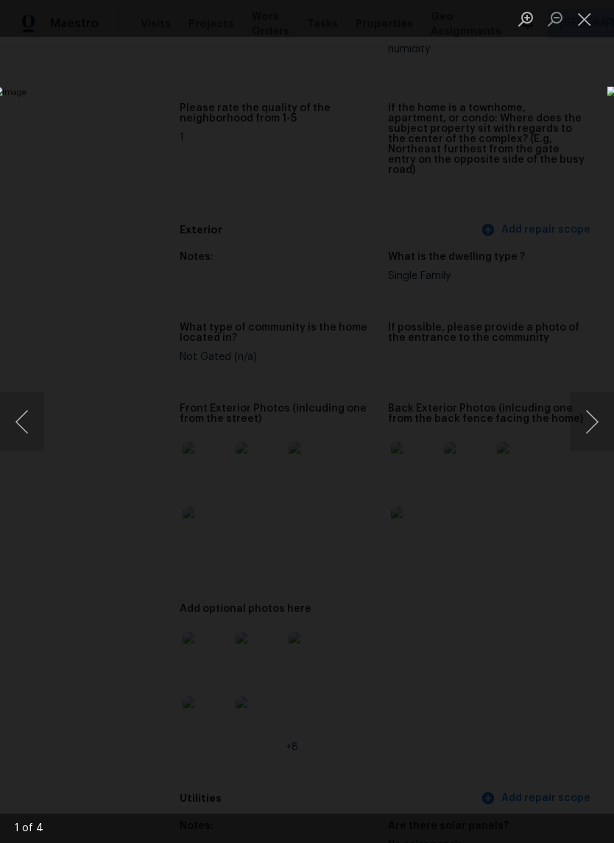
click at [584, 425] on button "Next image" at bounding box center [592, 421] width 44 height 59
click at [580, 427] on button "Next image" at bounding box center [592, 421] width 44 height 59
click at [578, 425] on button "Next image" at bounding box center [592, 421] width 44 height 59
click at [584, 417] on button "Next image" at bounding box center [592, 421] width 44 height 59
click at [587, 76] on div "Lightbox" at bounding box center [307, 421] width 614 height 843
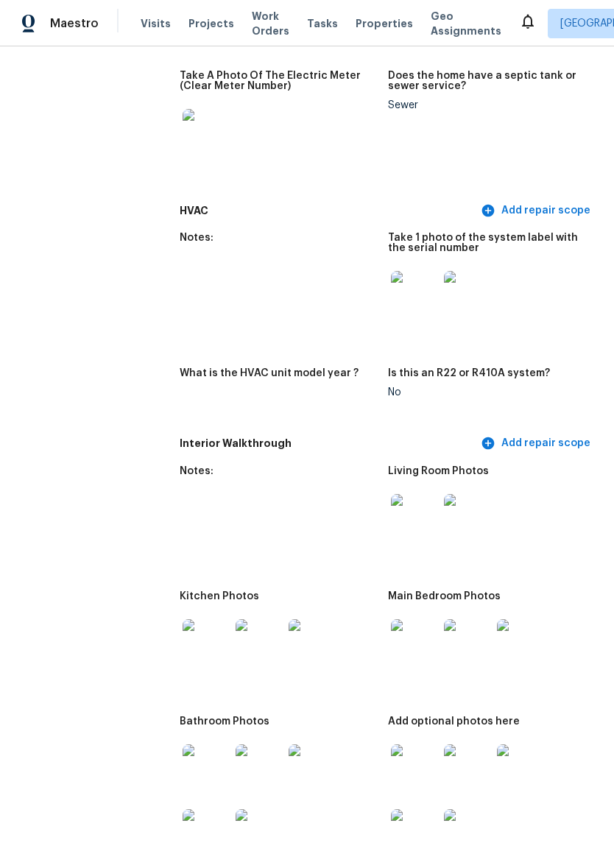
scroll to position [1743, 0]
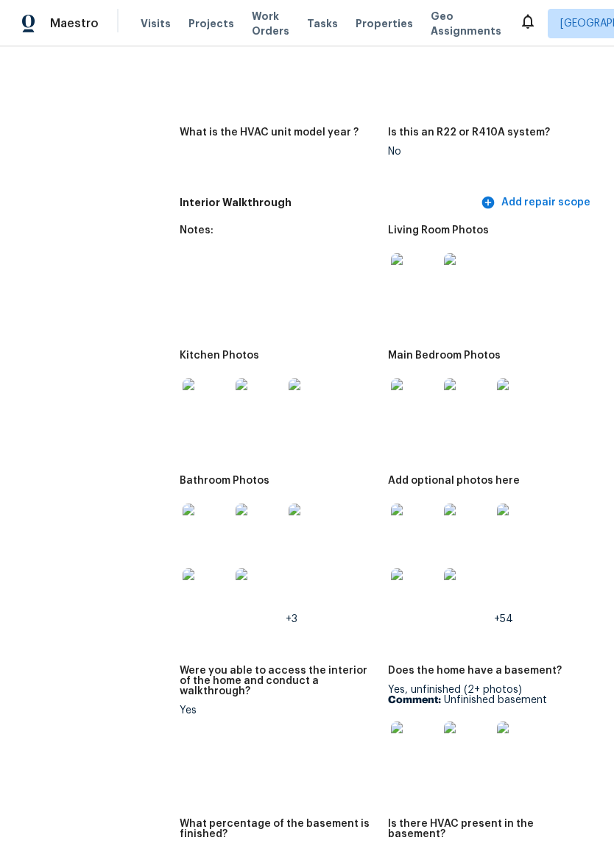
click at [412, 503] on img at bounding box center [414, 526] width 47 height 47
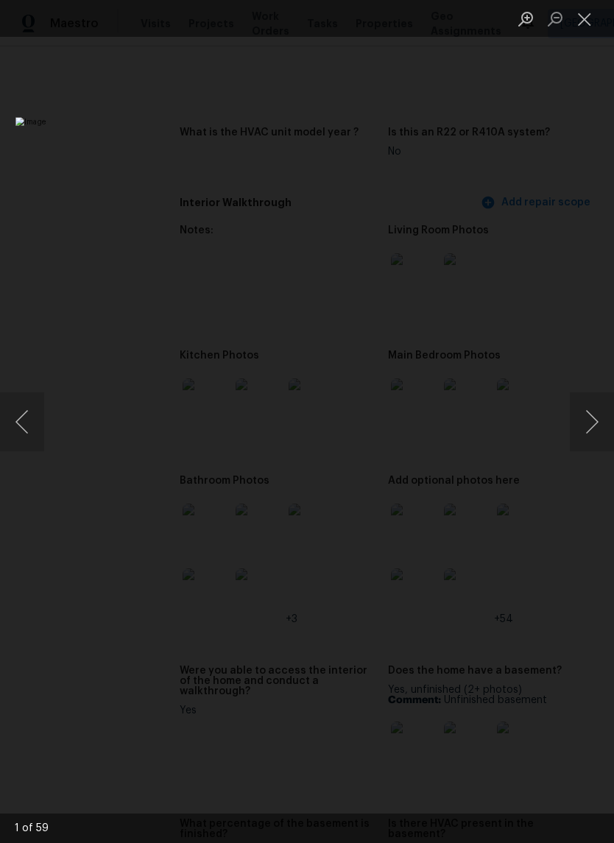
click at [585, 425] on button "Next image" at bounding box center [592, 421] width 44 height 59
click at [591, 425] on button "Next image" at bounding box center [592, 421] width 44 height 59
click at [592, 429] on button "Next image" at bounding box center [592, 421] width 44 height 59
click at [590, 428] on button "Next image" at bounding box center [592, 421] width 44 height 59
click at [589, 429] on button "Next image" at bounding box center [592, 421] width 44 height 59
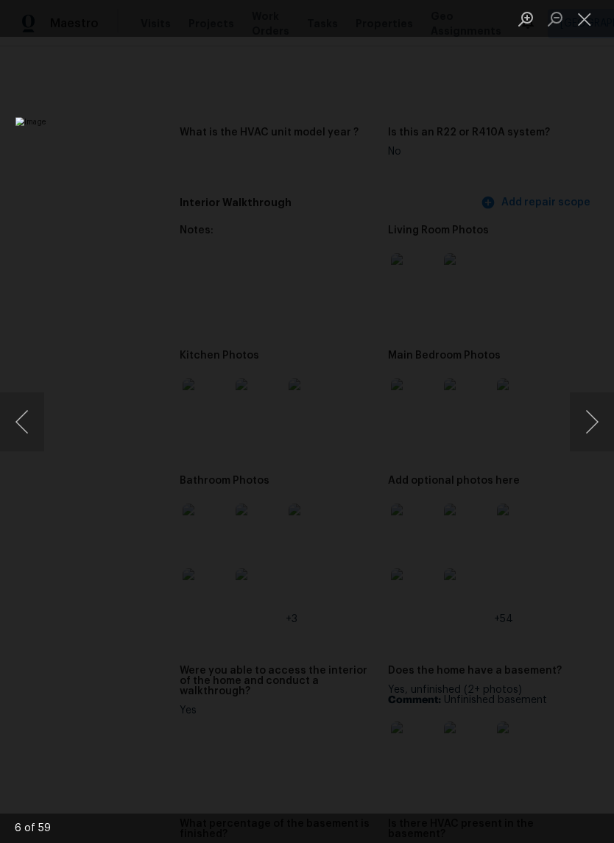
click at [589, 428] on button "Next image" at bounding box center [592, 421] width 44 height 59
click at [590, 430] on button "Next image" at bounding box center [592, 421] width 44 height 59
click at [590, 429] on button "Next image" at bounding box center [592, 421] width 44 height 59
click at [590, 428] on button "Next image" at bounding box center [592, 421] width 44 height 59
click at [590, 430] on button "Next image" at bounding box center [592, 421] width 44 height 59
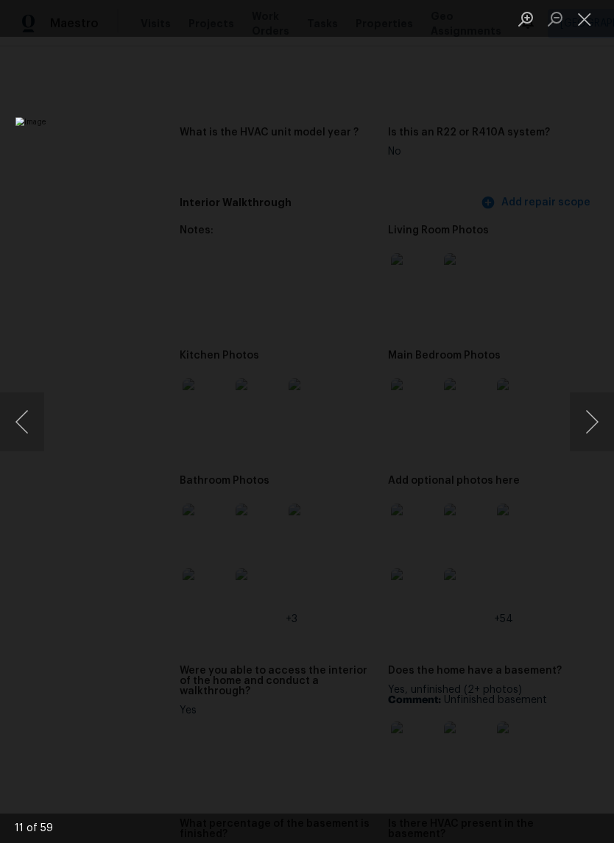
click at [588, 432] on button "Next image" at bounding box center [592, 421] width 44 height 59
click at [592, 432] on button "Next image" at bounding box center [592, 421] width 44 height 59
click at [592, 433] on button "Next image" at bounding box center [592, 421] width 44 height 59
click at [589, 428] on button "Next image" at bounding box center [592, 421] width 44 height 59
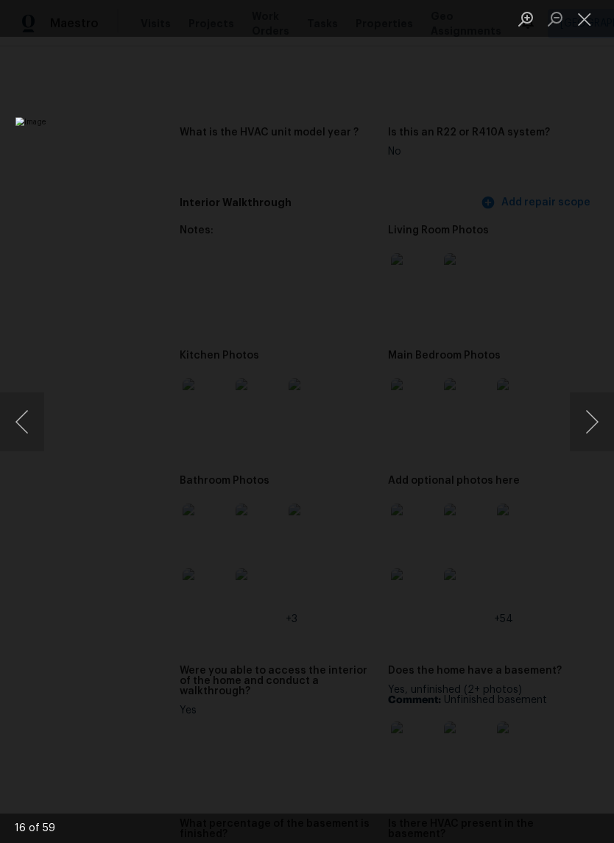
click at [590, 428] on button "Next image" at bounding box center [592, 421] width 44 height 59
click at [588, 431] on button "Next image" at bounding box center [592, 421] width 44 height 59
click at [589, 430] on button "Next image" at bounding box center [592, 421] width 44 height 59
click at [590, 430] on button "Next image" at bounding box center [592, 421] width 44 height 59
click at [592, 18] on button "Close lightbox" at bounding box center [584, 19] width 29 height 26
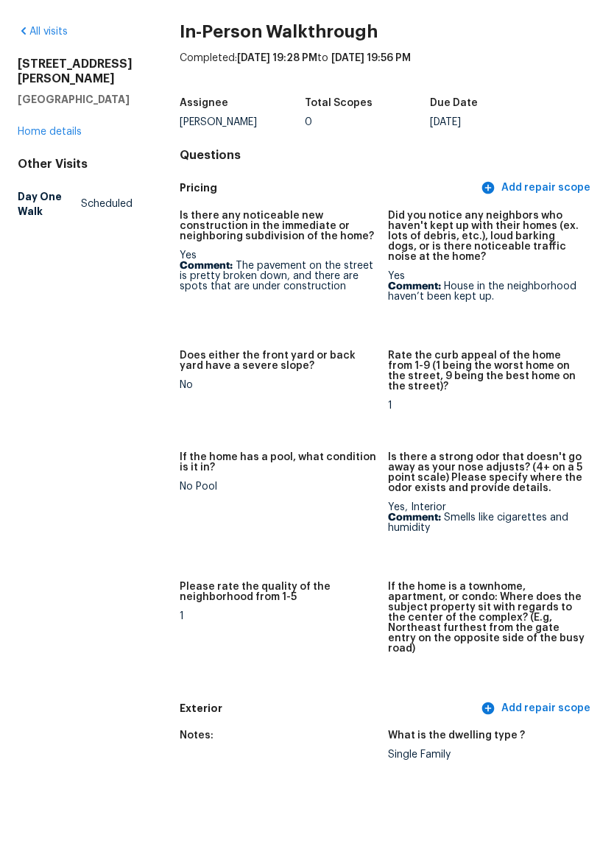
scroll to position [0, 0]
click at [54, 178] on link "Home details" at bounding box center [50, 183] width 64 height 10
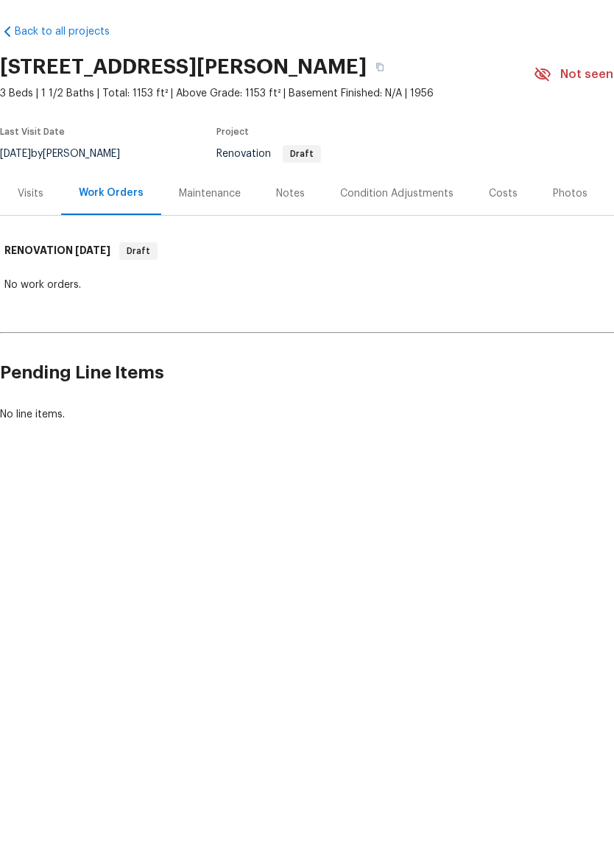
click at [412, 238] on div "Condition Adjustments" at bounding box center [396, 245] width 113 height 15
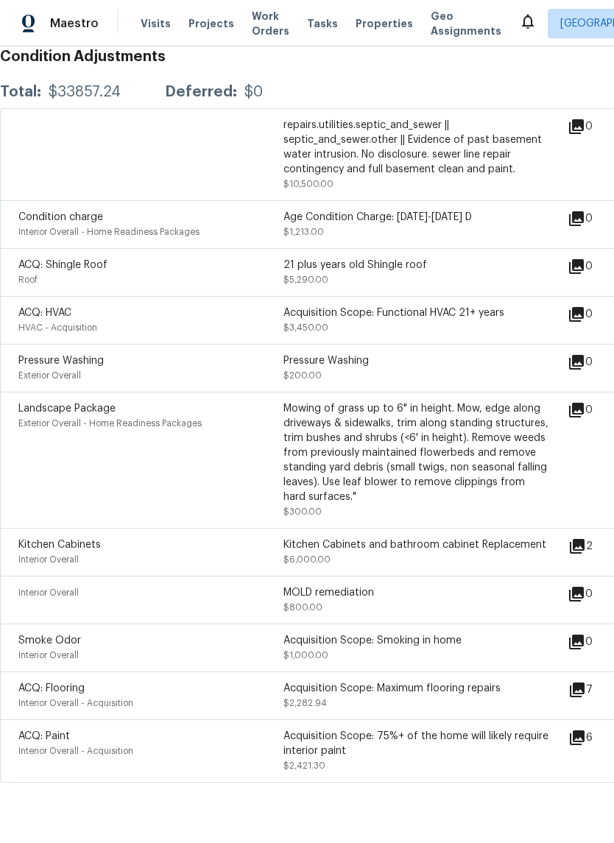
click at [375, 26] on span "Properties" at bounding box center [383, 23] width 57 height 15
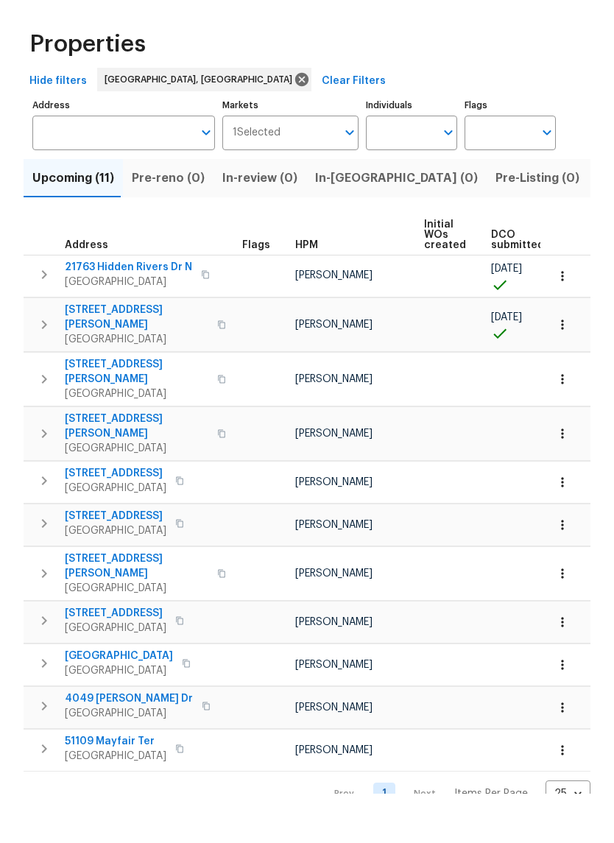
click at [113, 406] on span "[STREET_ADDRESS][PERSON_NAME]" at bounding box center [137, 420] width 144 height 29
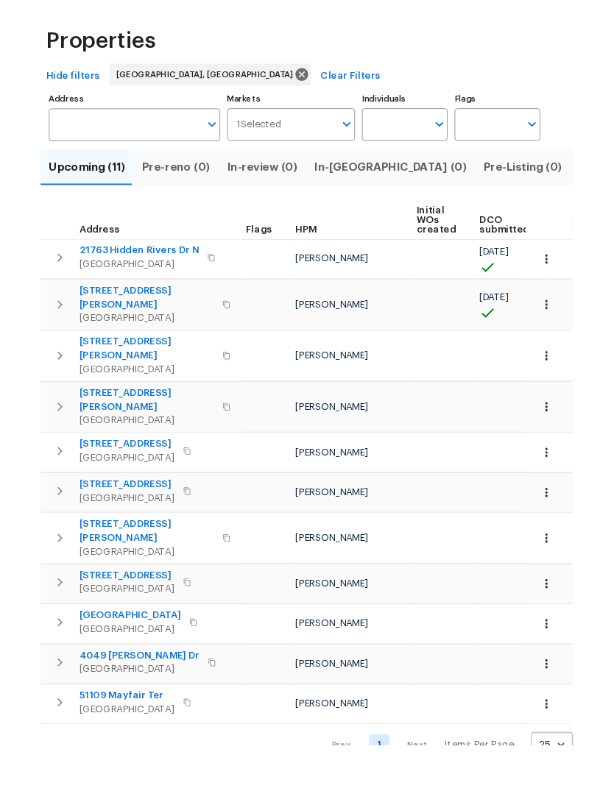
scroll to position [43, 0]
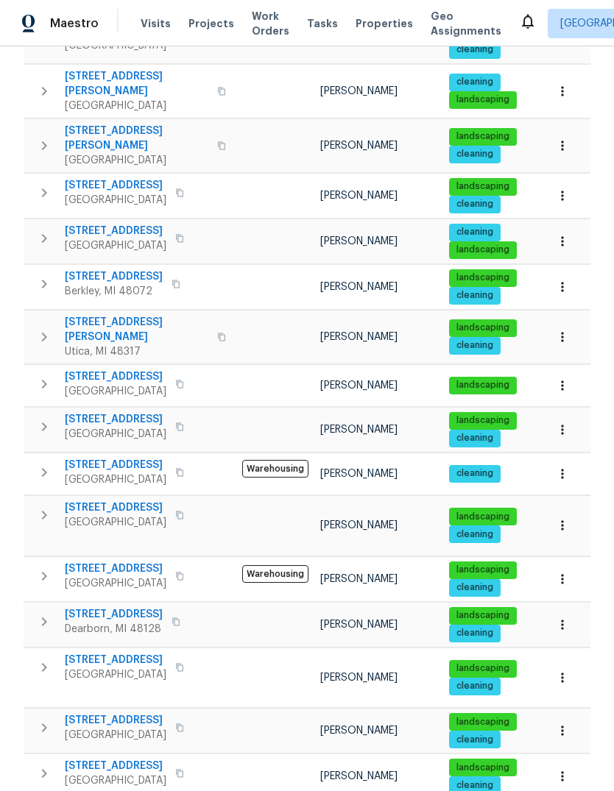
scroll to position [339, 0]
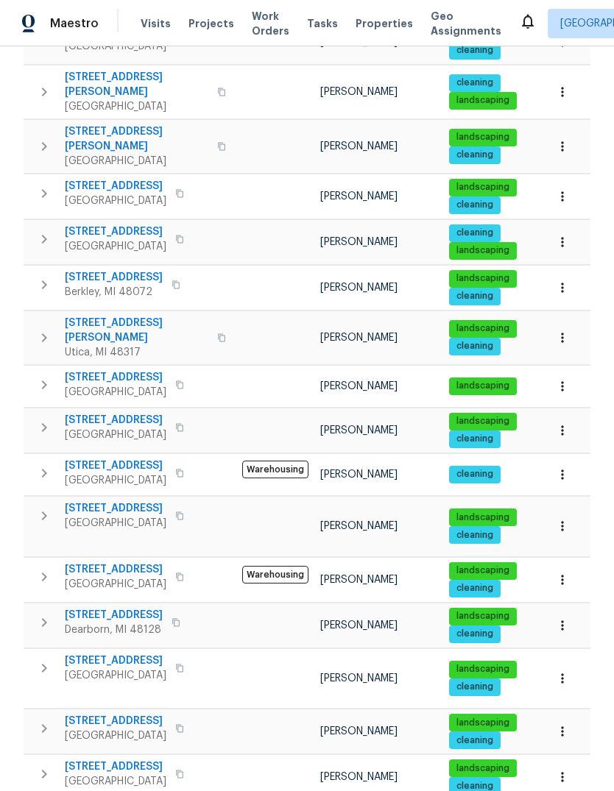
click at [387, 755] on td "Kim Peshek" at bounding box center [378, 777] width 129 height 45
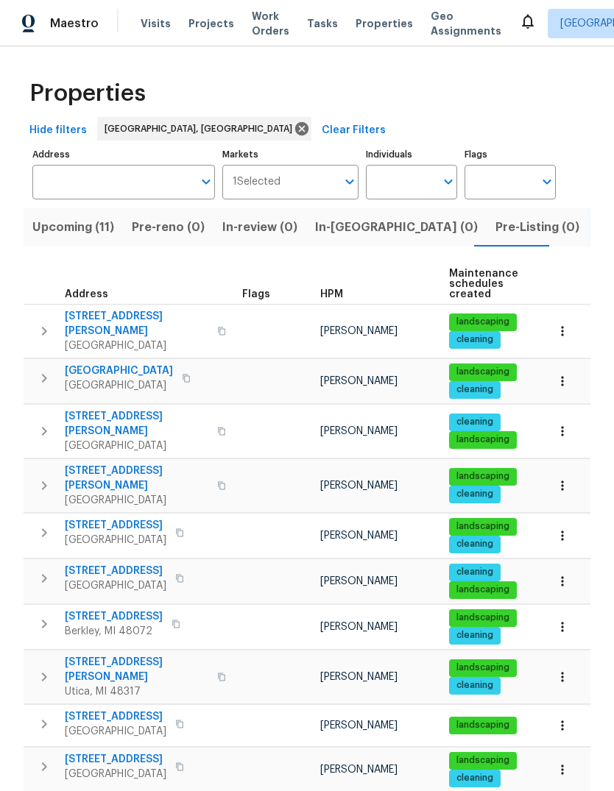
scroll to position [0, 0]
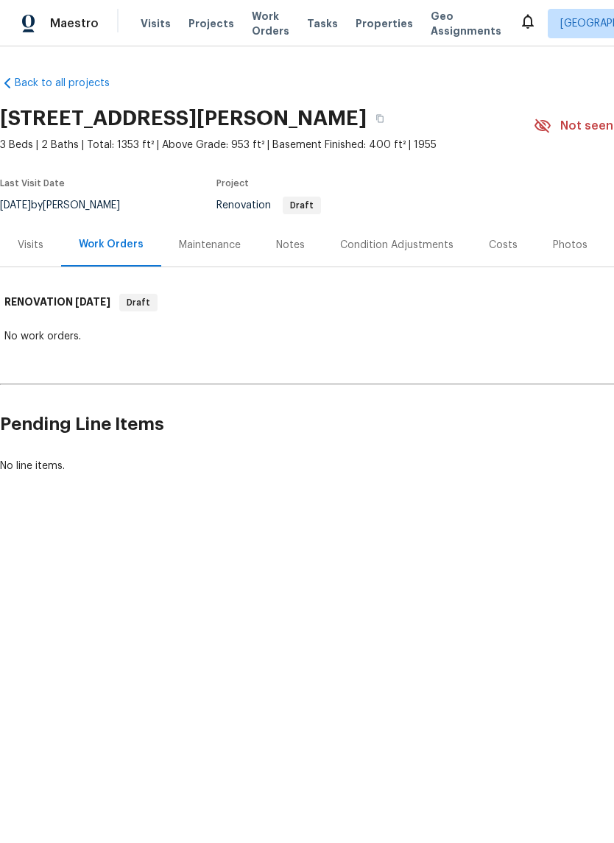
click at [37, 258] on div "Visits" at bounding box center [30, 244] width 61 height 43
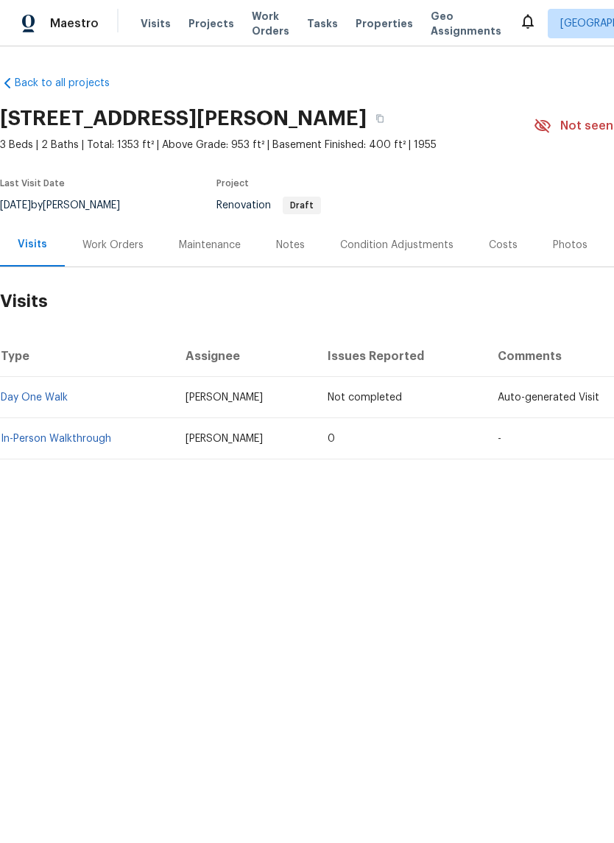
click at [68, 440] on link "In-Person Walkthrough" at bounding box center [56, 438] width 110 height 10
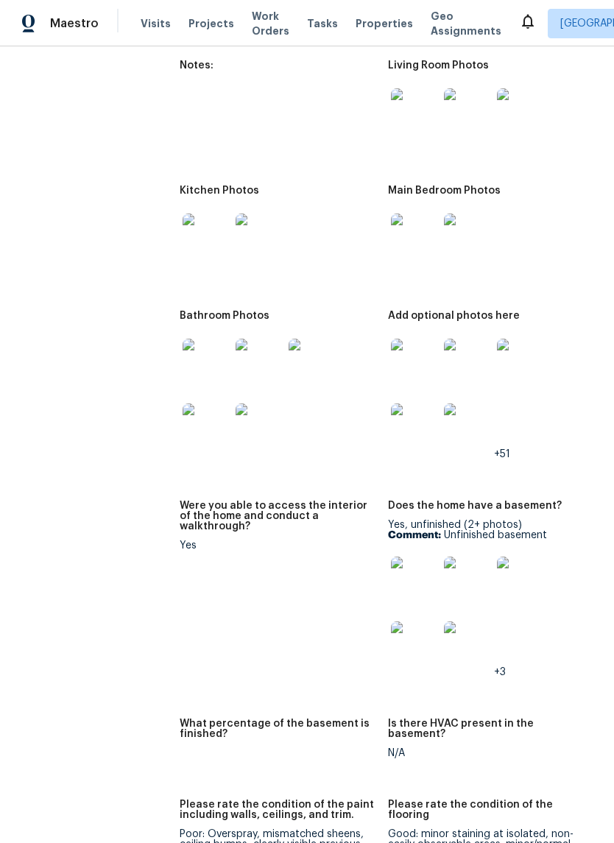
scroll to position [2505, 0]
click at [431, 339] on img at bounding box center [414, 362] width 47 height 47
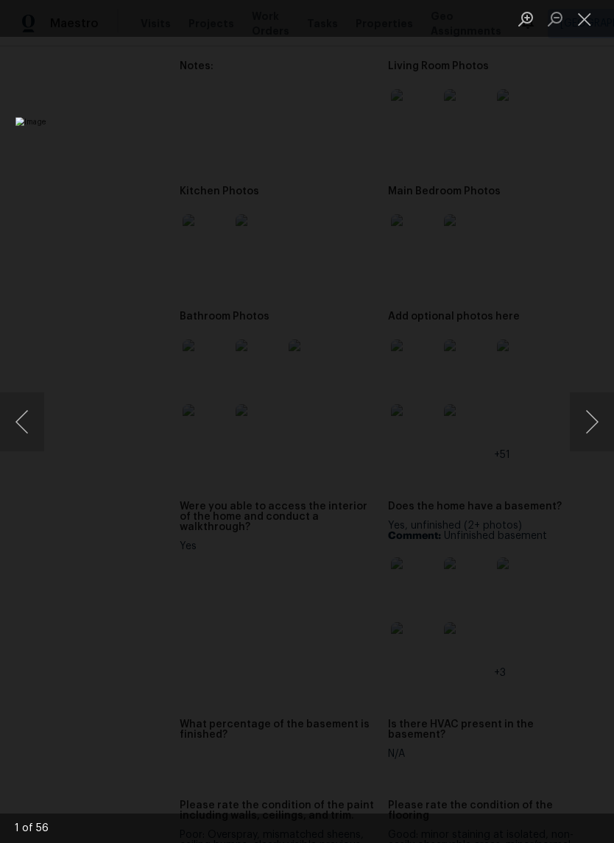
click at [606, 432] on button "Next image" at bounding box center [592, 421] width 44 height 59
click at [597, 423] on button "Next image" at bounding box center [592, 421] width 44 height 59
click at [595, 428] on button "Next image" at bounding box center [592, 421] width 44 height 59
click at [595, 431] on button "Next image" at bounding box center [592, 421] width 44 height 59
click at [593, 431] on button "Next image" at bounding box center [592, 421] width 44 height 59
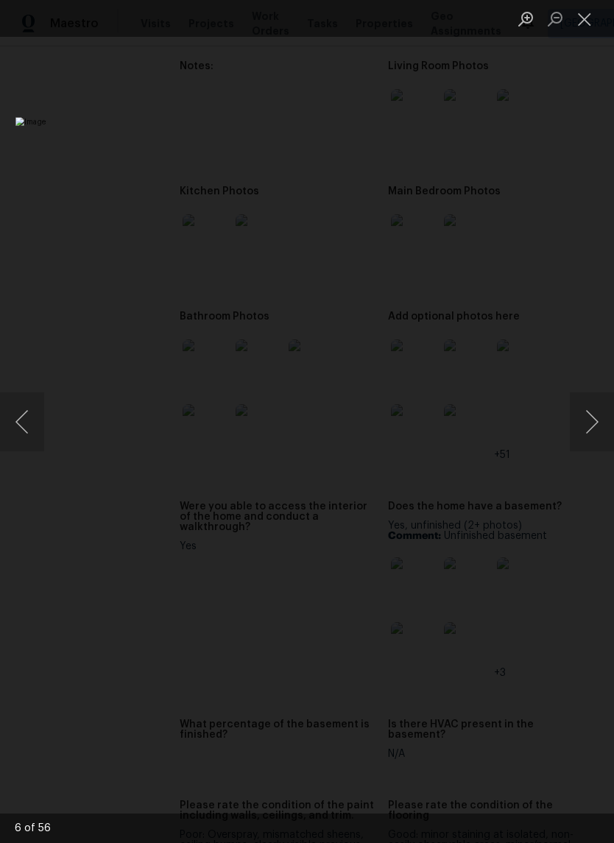
click at [593, 431] on button "Next image" at bounding box center [592, 421] width 44 height 59
click at [584, 425] on button "Next image" at bounding box center [592, 421] width 44 height 59
click at [587, 420] on button "Next image" at bounding box center [592, 421] width 44 height 59
click at [588, 418] on button "Next image" at bounding box center [592, 421] width 44 height 59
click at [589, 420] on button "Next image" at bounding box center [592, 421] width 44 height 59
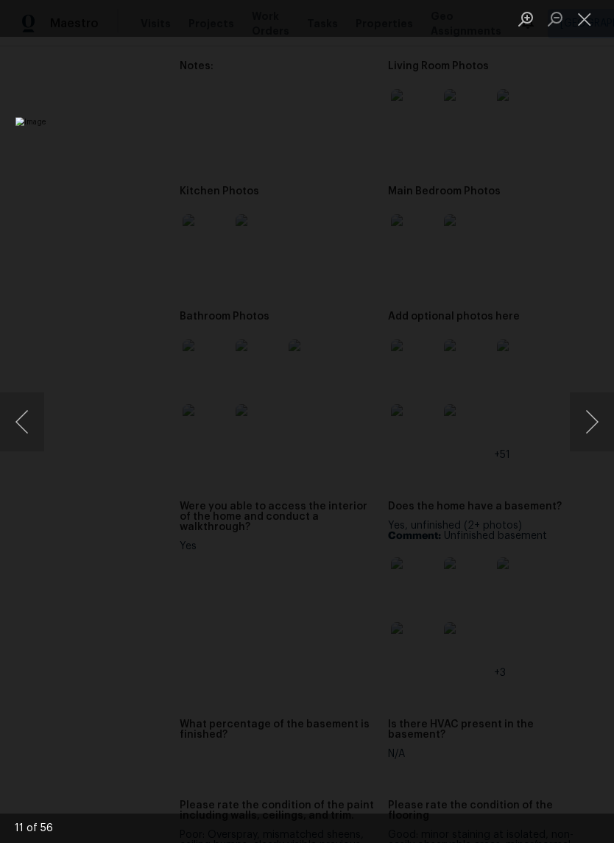
click at [588, 421] on button "Next image" at bounding box center [592, 421] width 44 height 59
click at [590, 26] on button "Close lightbox" at bounding box center [584, 19] width 29 height 26
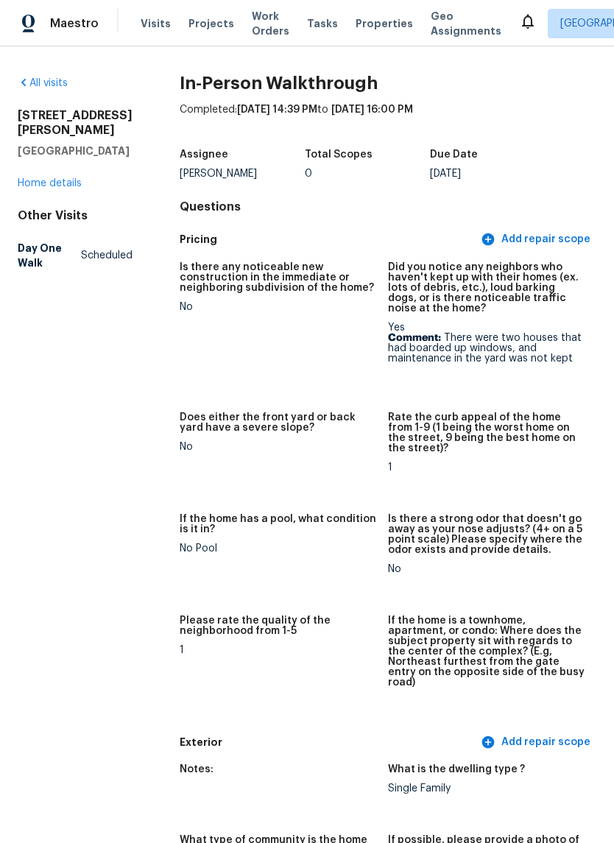
scroll to position [0, 0]
click at [355, 27] on span "Properties" at bounding box center [383, 23] width 57 height 15
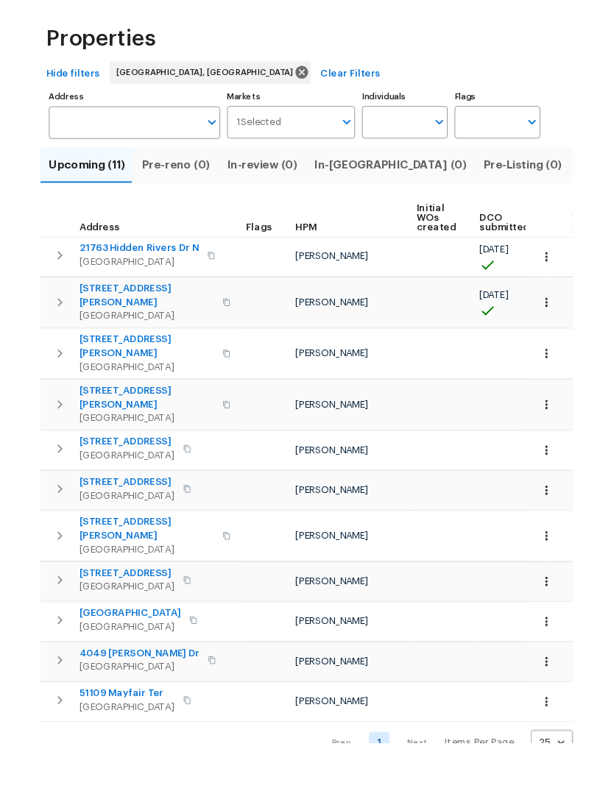
scroll to position [43, 0]
